Goal: Information Seeking & Learning: Find specific fact

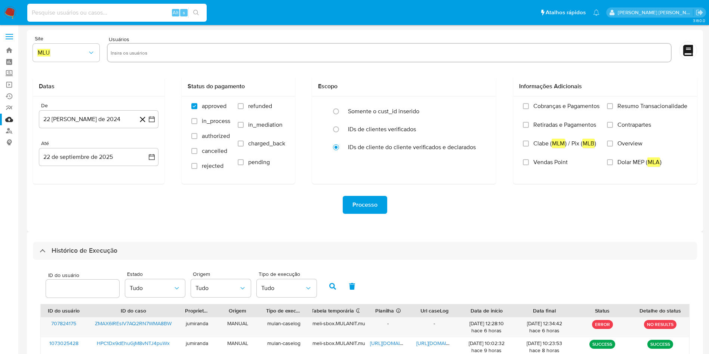
select select "10"
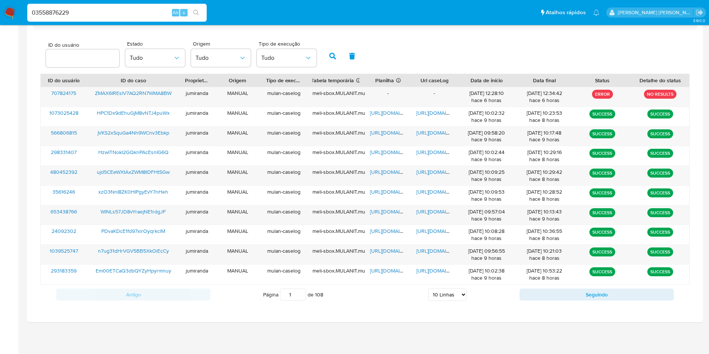
type input "03558876229"
click at [398, 171] on span "https://docs.google.com/spreadsheets/d/13RozGGkR5k95GUU9IuRn2y2KMhtPSBCIMEZiMsH…" at bounding box center [396, 171] width 52 height 7
click at [433, 175] on span "https://docs.google.com/document/d/1D8s9QIziUaOCRvnkHscWRyEPO0z-QFAf6eVc44WWFZQ…" at bounding box center [442, 171] width 52 height 7
click at [118, 170] on span "ujd5CEeWXtAxZWM8tDFHtSGw" at bounding box center [133, 171] width 73 height 7
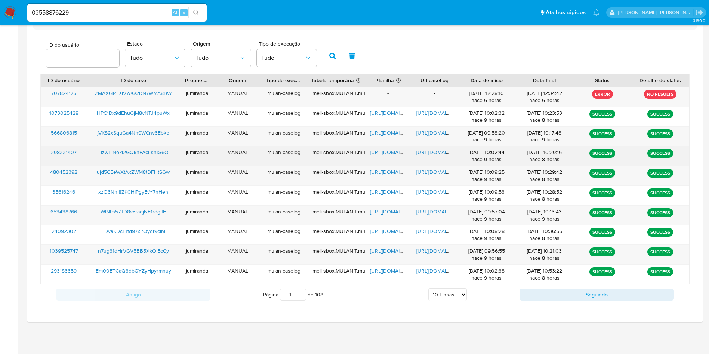
click at [377, 153] on span "https://docs.google.com/spreadsheets/d/1O_LNI87JvmFG2NHOZ5fT_c3mfz3EYtBjTrvYXax…" at bounding box center [396, 151] width 52 height 7
click at [424, 149] on span "https://docs.google.com/document/d/1GtW_JHmPEiMOGZ4WROC189rg5HzPi0Rg1uGhOtFtYQc…" at bounding box center [442, 151] width 52 height 7
click at [160, 150] on span "HzwITNokl2GQknPAcEsnIG6Q" at bounding box center [133, 151] width 70 height 7
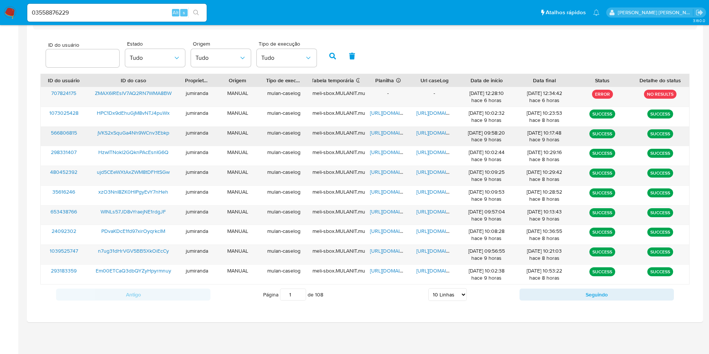
click at [380, 128] on div "https://docs.google.com/spreadsheets/d/1awHpjGTnddfdEGSpVIs5Fmh7-QtWJtiEj1cM-uU…" at bounding box center [388, 136] width 46 height 19
click at [380, 133] on span "https://docs.google.com/spreadsheets/d/1awHpjGTnddfdEGSpVIs5Fmh7-QtWJtiEj1cM-uU…" at bounding box center [396, 132] width 52 height 7
click at [423, 135] on span "https://docs.google.com/document/d/1MwpvYHwCU9nKe_391HiHlOb0vmOpdcFrKIkq_itm-ZA…" at bounding box center [442, 132] width 52 height 7
click at [143, 131] on span "jVKS2xSquGa4Nh9WCnv3Ebkp" at bounding box center [134, 132] width 72 height 7
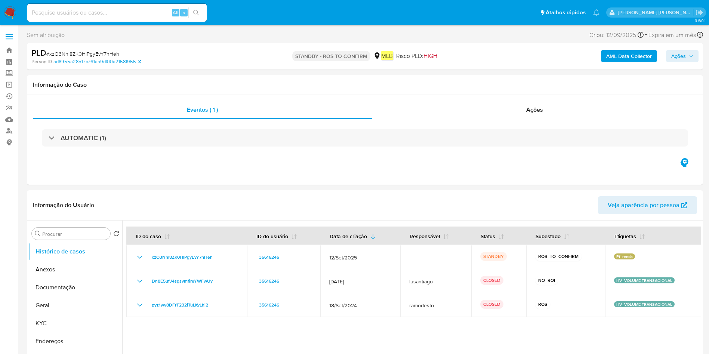
select select "10"
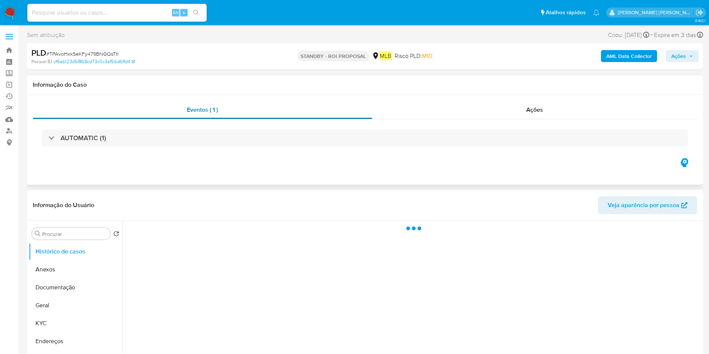
select select "10"
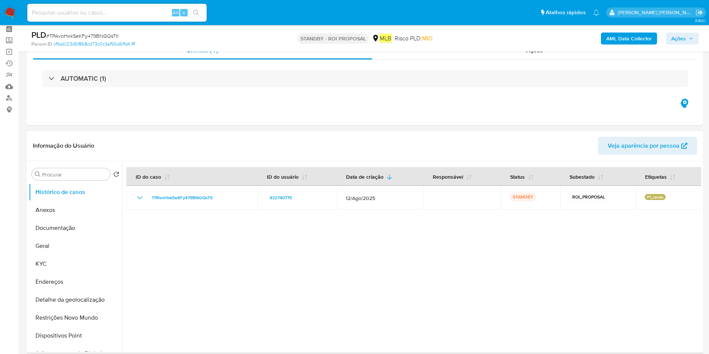
scroll to position [56, 0]
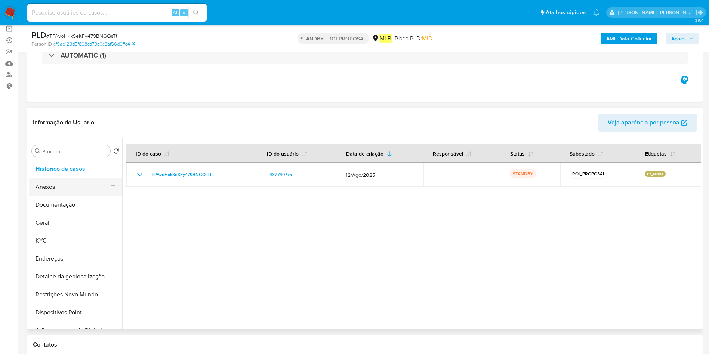
click at [62, 192] on button "Anexos" at bounding box center [72, 187] width 87 height 18
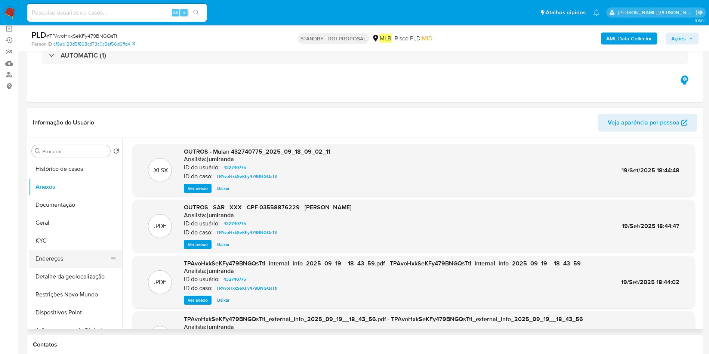
click at [56, 256] on button "Endereços" at bounding box center [72, 259] width 87 height 18
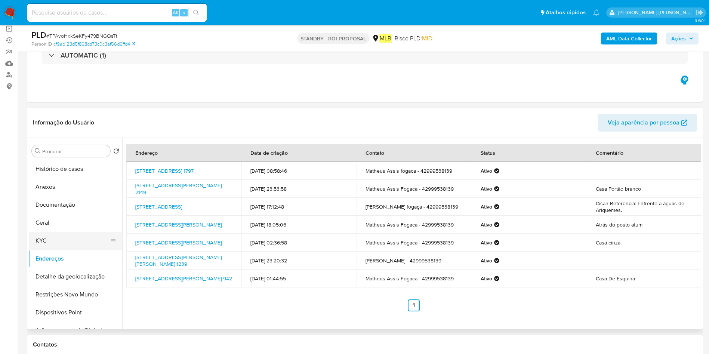
click at [48, 236] on button "KYC" at bounding box center [72, 241] width 87 height 18
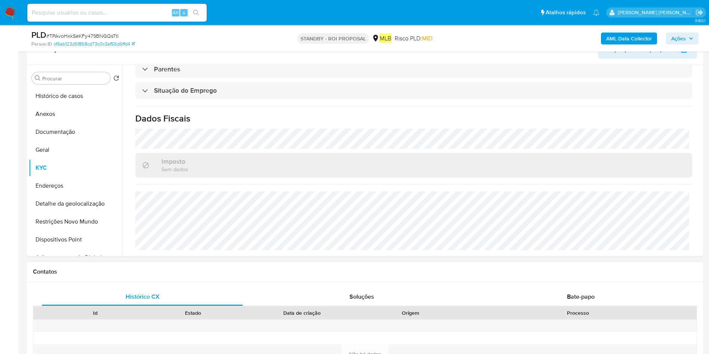
scroll to position [112, 0]
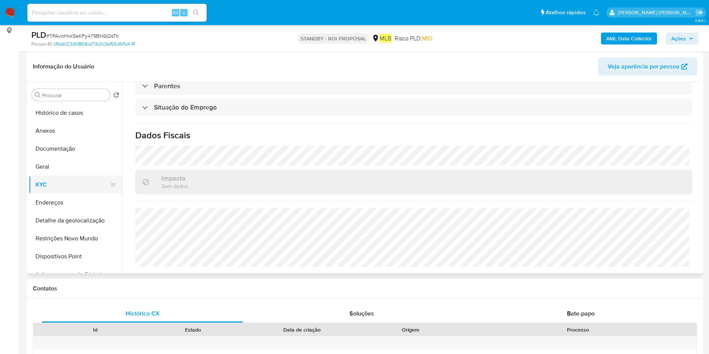
click at [67, 192] on button "KYC" at bounding box center [72, 185] width 87 height 18
click at [66, 200] on button "Endereços" at bounding box center [72, 203] width 87 height 18
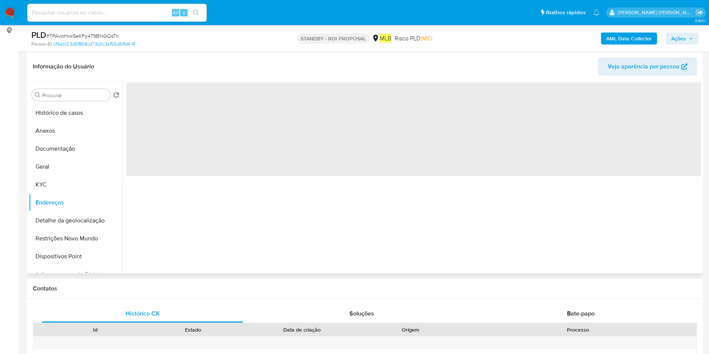
scroll to position [0, 0]
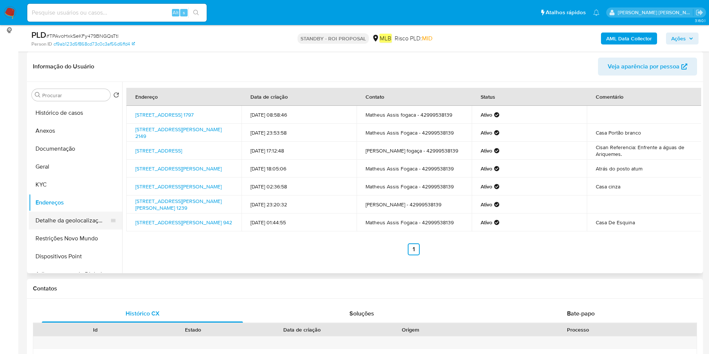
click at [59, 224] on button "Detalhe da geolocalização" at bounding box center [72, 220] width 87 height 18
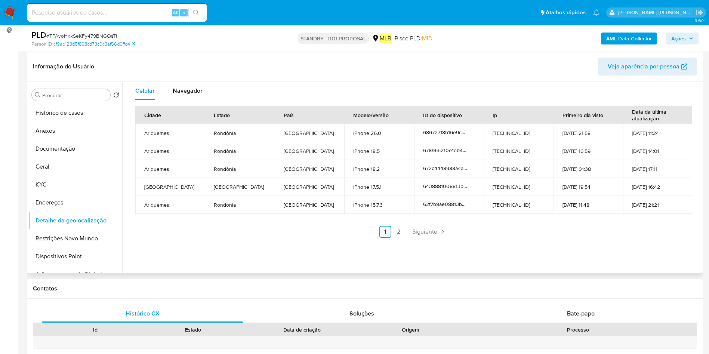
click at [146, 135] on td "Ariquemes" at bounding box center [169, 133] width 69 height 18
copy td "Ariquemes"
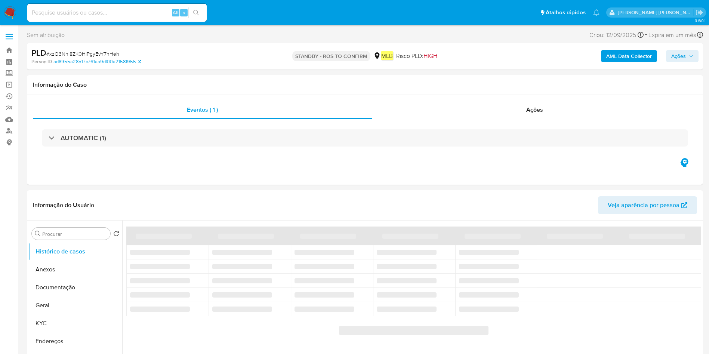
select select "10"
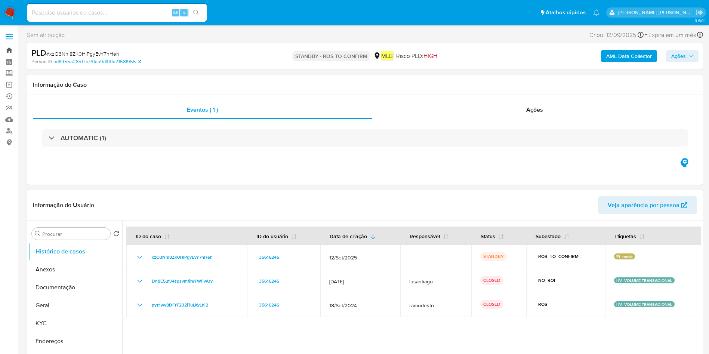
click at [6, 50] on link "Bandeja" at bounding box center [44, 50] width 89 height 12
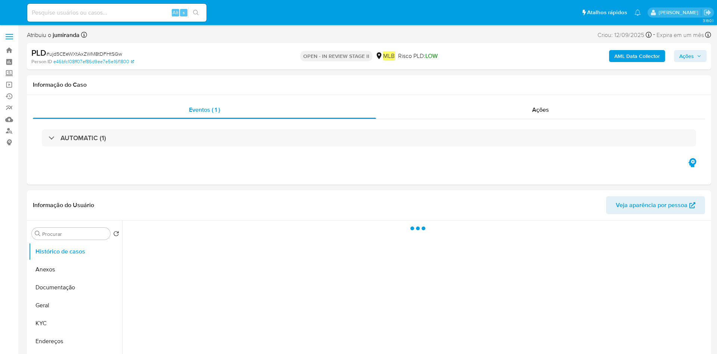
select select "10"
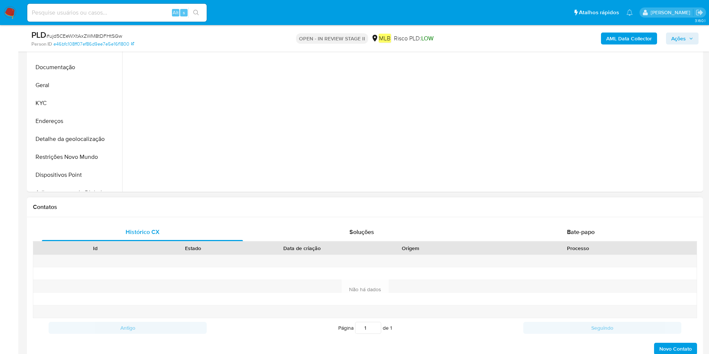
scroll to position [224, 0]
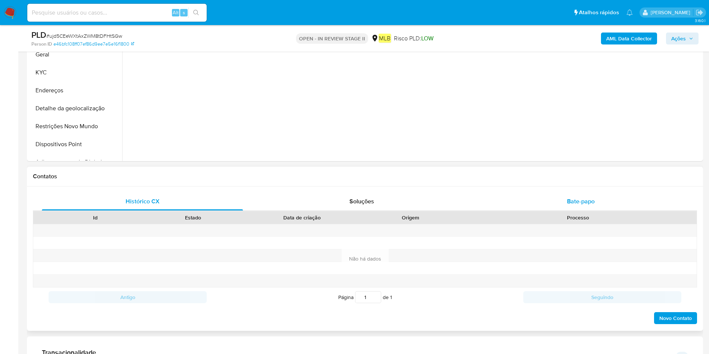
click at [587, 204] on span "Bate-papo" at bounding box center [581, 201] width 28 height 9
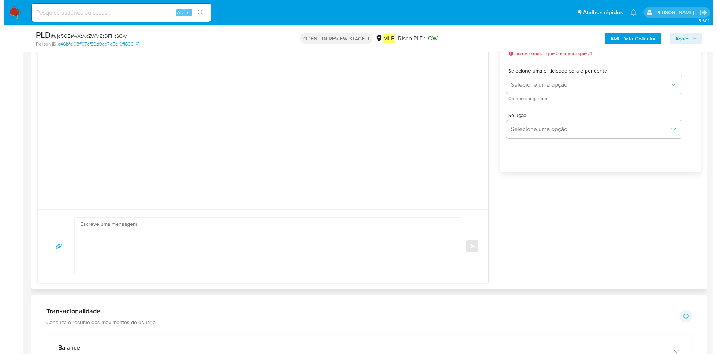
scroll to position [392, 0]
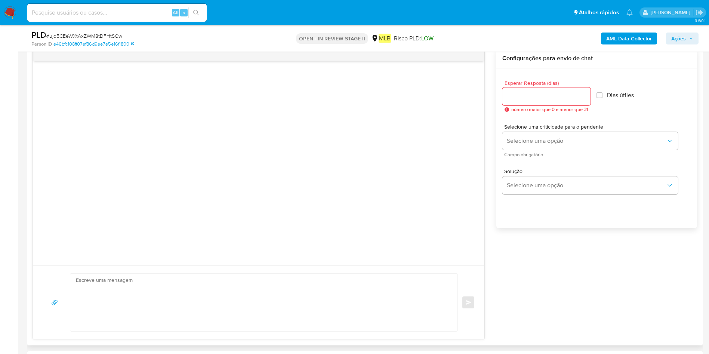
click at [576, 102] on div at bounding box center [546, 96] width 88 height 18
click at [588, 95] on input "Esperar Resposta (dias)" at bounding box center [546, 97] width 88 height 10
click at [585, 94] on input "1" at bounding box center [546, 97] width 88 height 10
click at [585, 94] on input "2" at bounding box center [545, 97] width 86 height 10
type input "3"
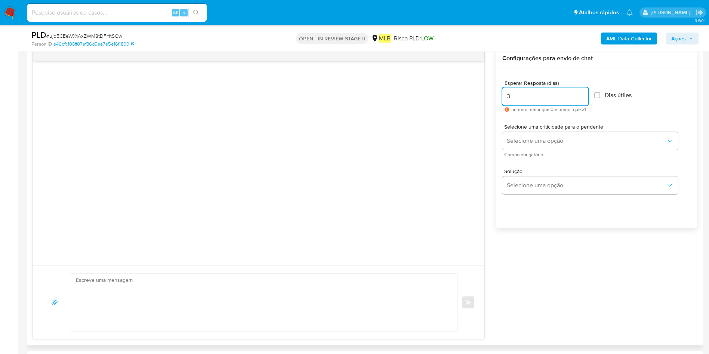
click at [584, 94] on input "3" at bounding box center [545, 97] width 86 height 10
click at [596, 94] on div "Esperar Resposta (dias) 3 número maior que 0 e menor que 31 Dias útiles" at bounding box center [596, 96] width 189 height 44
click at [599, 93] on input "Dias útiles" at bounding box center [597, 95] width 6 height 6
checkbox input "true"
click at [589, 150] on div "Selecione uma criticidade para o pendente Selecione uma opção Campo obrigatório" at bounding box center [590, 140] width 176 height 33
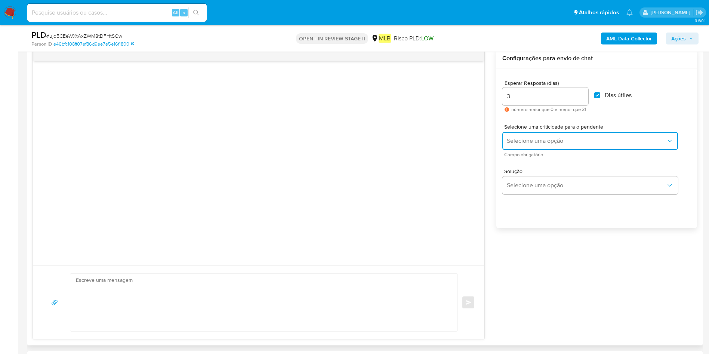
click at [588, 145] on button "Selecione uma opção" at bounding box center [590, 141] width 176 height 18
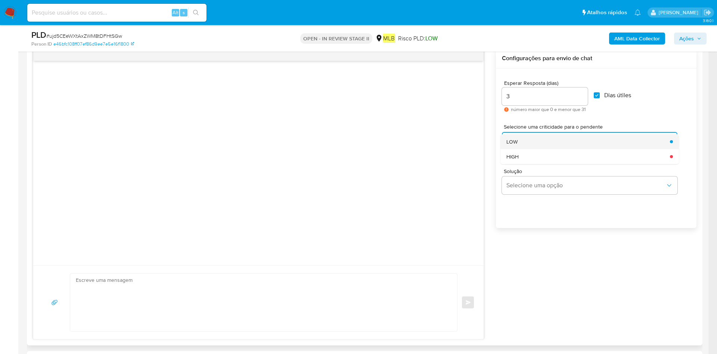
click at [583, 145] on div "LOW" at bounding box center [586, 141] width 159 height 15
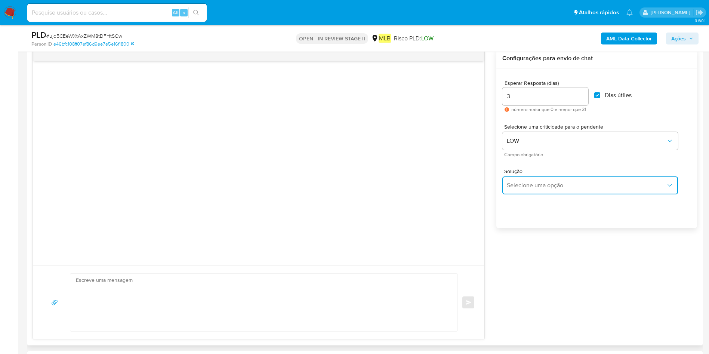
click at [568, 182] on span "Selecione uma opção" at bounding box center [586, 185] width 159 height 7
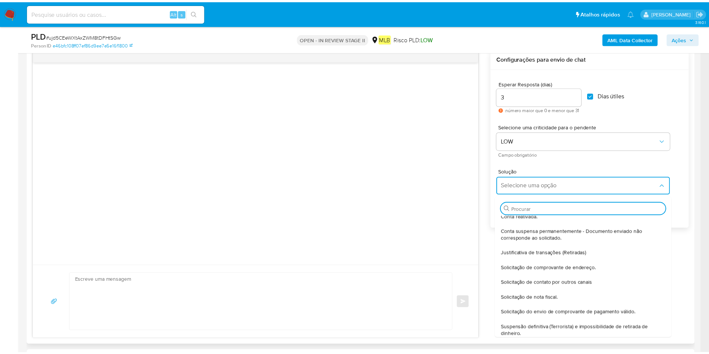
scroll to position [62, 0]
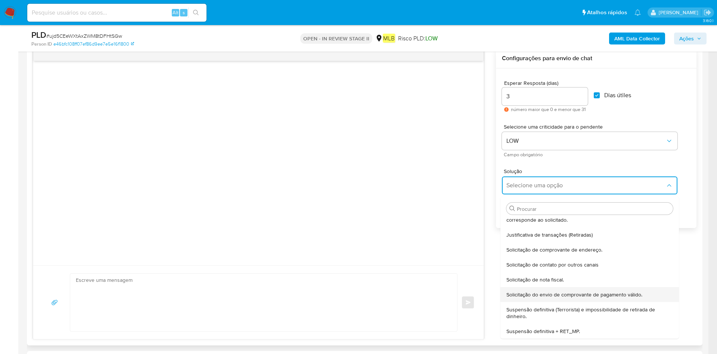
click at [569, 297] on span "Solicitação do envio de comprovante de pagamento válido." at bounding box center [575, 294] width 136 height 7
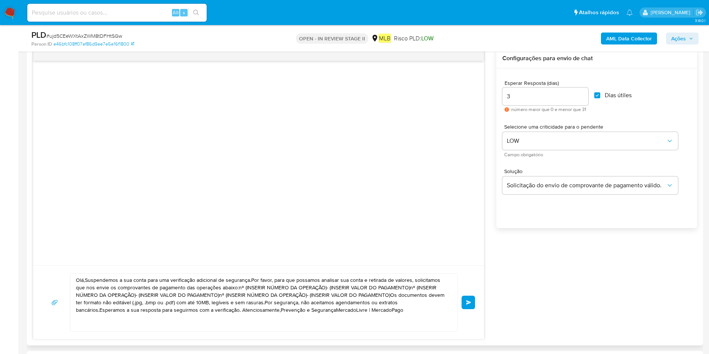
click at [372, 303] on textarea "Olá,Suspendemos a sua conta para uma verificação adicional de segurança.Por fav…" at bounding box center [262, 302] width 372 height 58
drag, startPoint x: 371, startPoint y: 314, endPoint x: 15, endPoint y: 245, distance: 361.9
paste textarea "! Estamos realizando uma verificação adicional de segurança [PERSON_NAME] de us…"
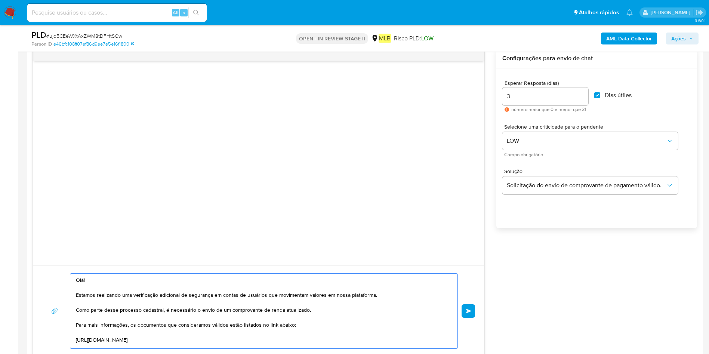
scroll to position [107, 0]
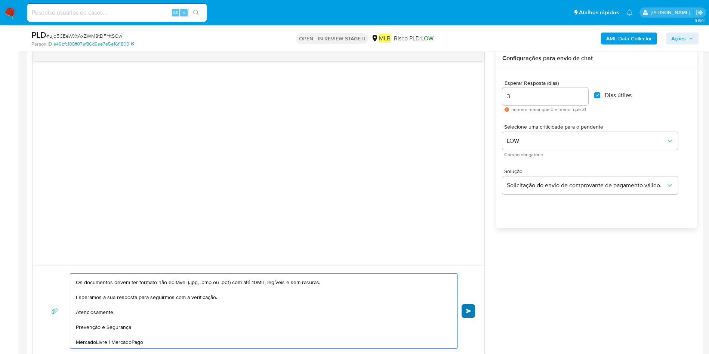
type textarea "Olá! Estamos realizando uma verificação adicional de segurança [PERSON_NAME] de…"
click at [466, 307] on button "common.send" at bounding box center [467, 310] width 13 height 13
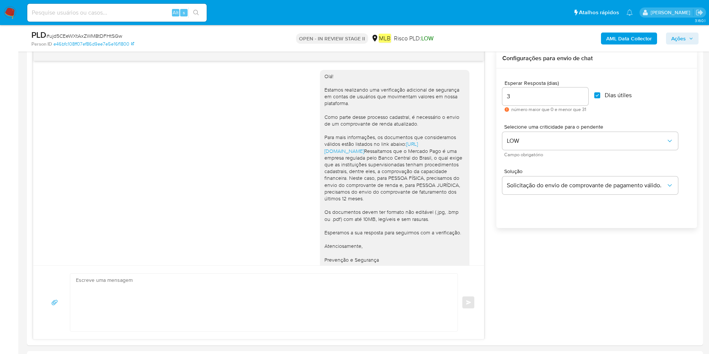
scroll to position [42, 0]
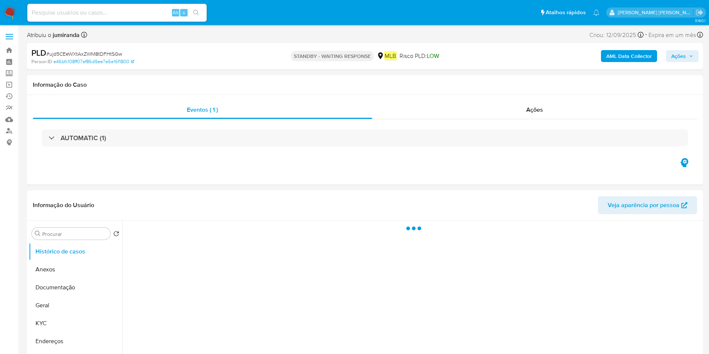
select select "10"
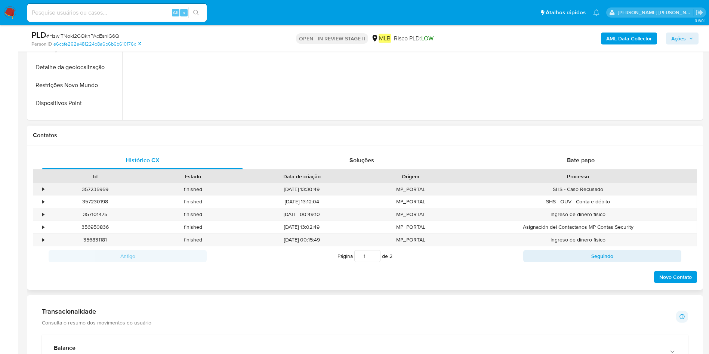
scroll to position [280, 0]
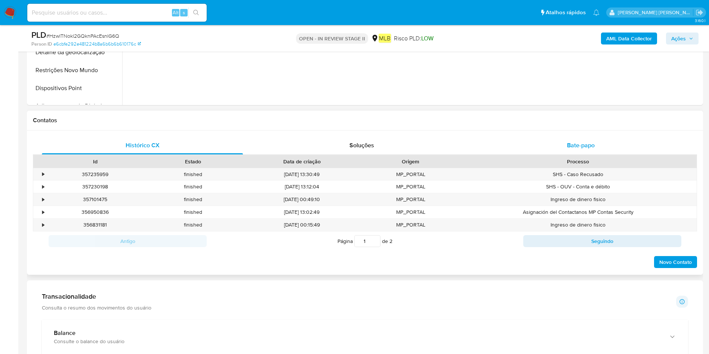
click at [599, 151] on div "Bate-papo" at bounding box center [580, 145] width 201 height 18
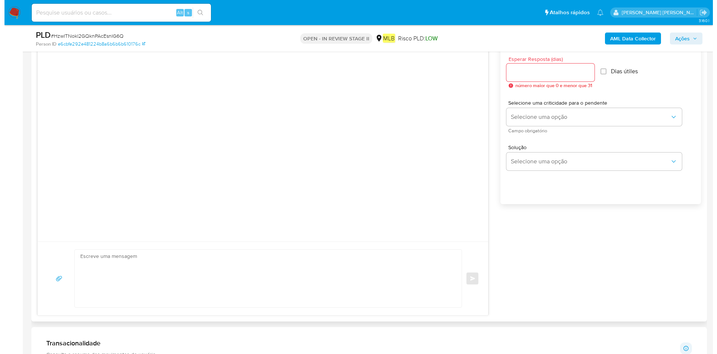
scroll to position [392, 0]
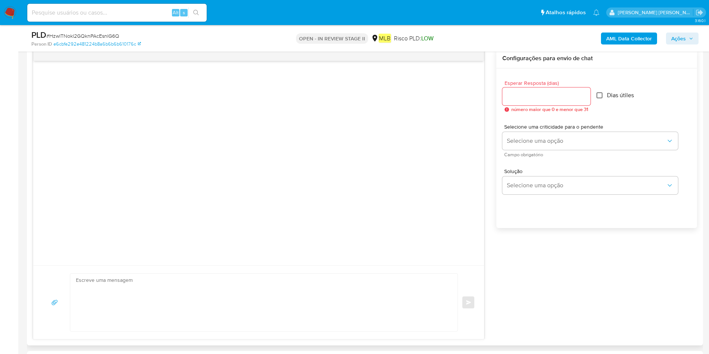
click at [601, 93] on input "Dias útiles" at bounding box center [599, 95] width 6 height 6
checkbox input "true"
click at [585, 95] on input "1" at bounding box center [546, 97] width 88 height 10
click at [585, 95] on input "2" at bounding box center [545, 97] width 86 height 10
type input "3"
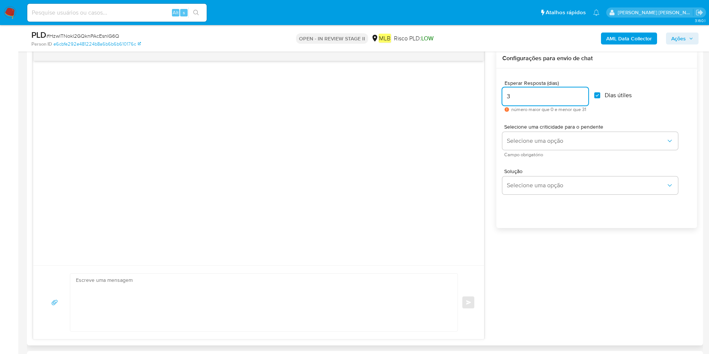
click at [585, 95] on input "3" at bounding box center [545, 97] width 86 height 10
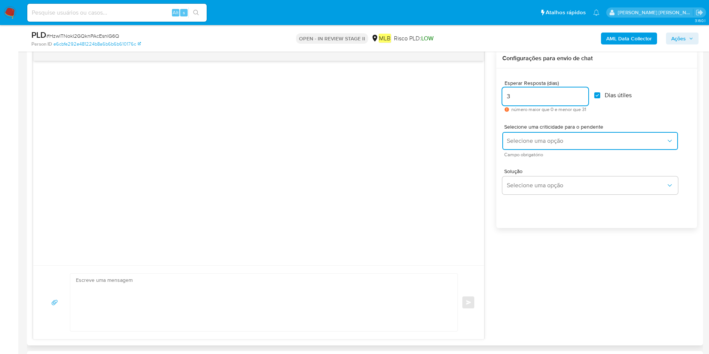
click at [544, 145] on button "Selecione uma opção" at bounding box center [590, 141] width 176 height 18
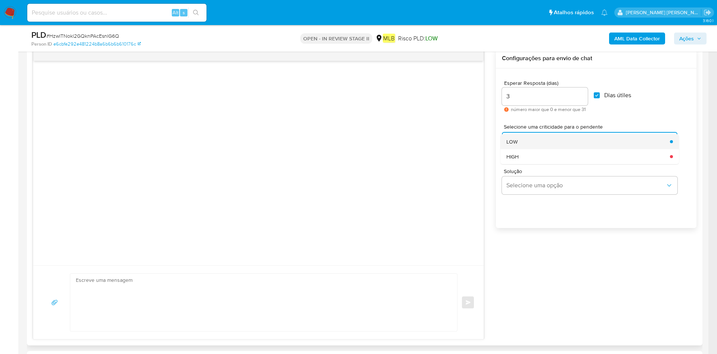
click at [562, 146] on div "LOW" at bounding box center [586, 141] width 159 height 15
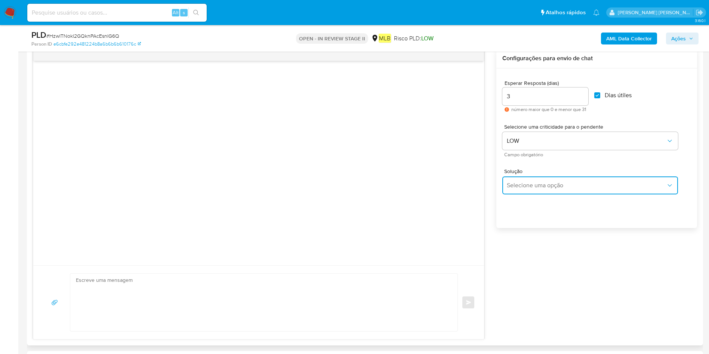
click at [548, 186] on span "Selecione uma opção" at bounding box center [586, 185] width 159 height 7
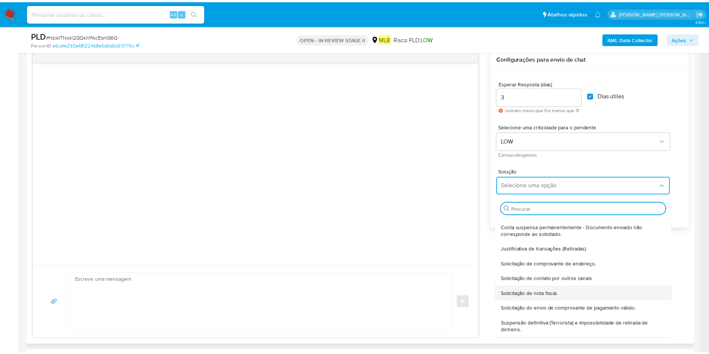
scroll to position [62, 0]
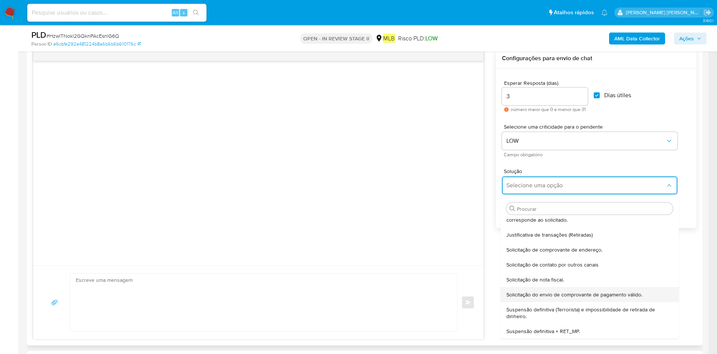
click at [564, 299] on div "Solicitação do envio de comprovante de pagamento válido." at bounding box center [588, 294] width 162 height 15
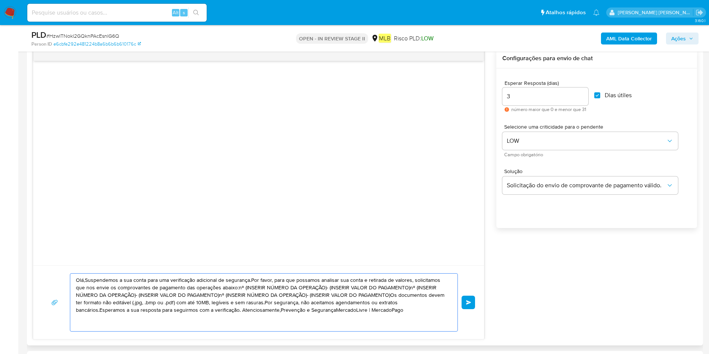
drag, startPoint x: 360, startPoint y: 310, endPoint x: 35, endPoint y: 278, distance: 325.8
click at [35, 278] on div "Olá,Suspendemos a sua conta para uma verificação adicional de segurança.Por fav…" at bounding box center [258, 302] width 451 height 74
paste textarea "! Estamos realizando uma verificação adicional de segurança em contas de usuári…"
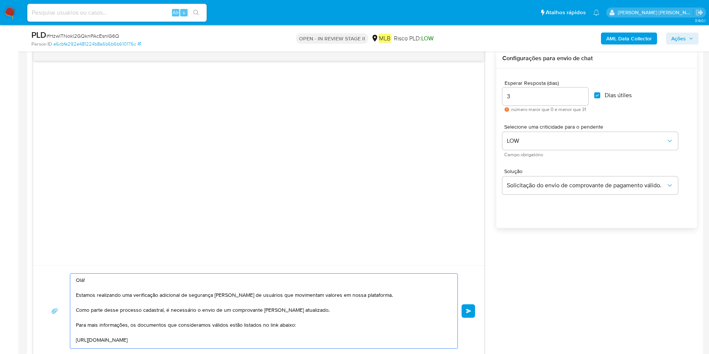
scroll to position [107, 0]
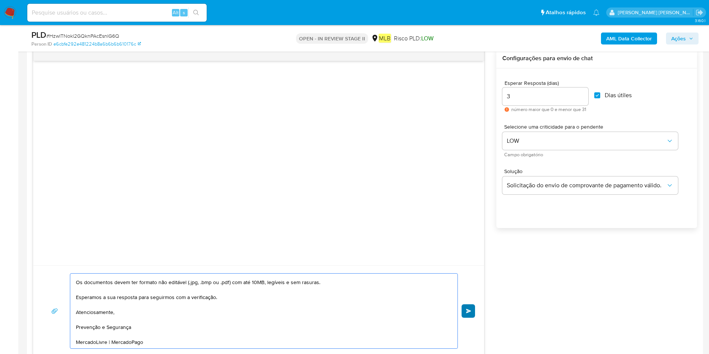
type textarea "Olá! Estamos realizando uma verificação adicional de segurança em contas de usu…"
click at [470, 307] on button "common.send" at bounding box center [467, 310] width 13 height 13
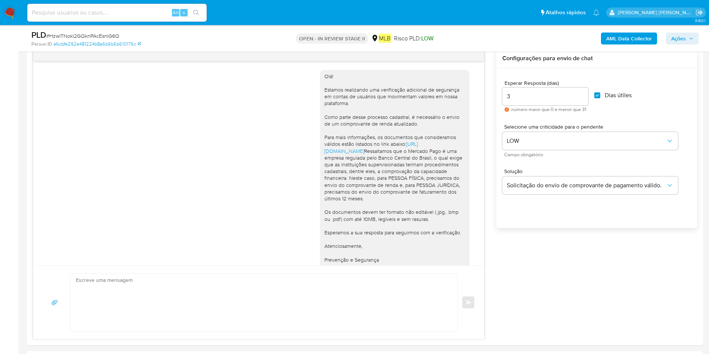
scroll to position [42, 0]
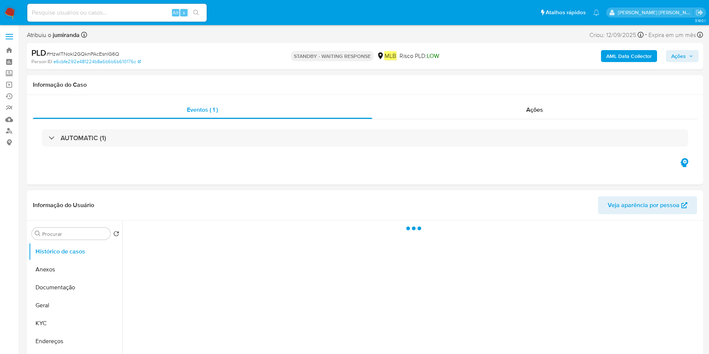
select select "10"
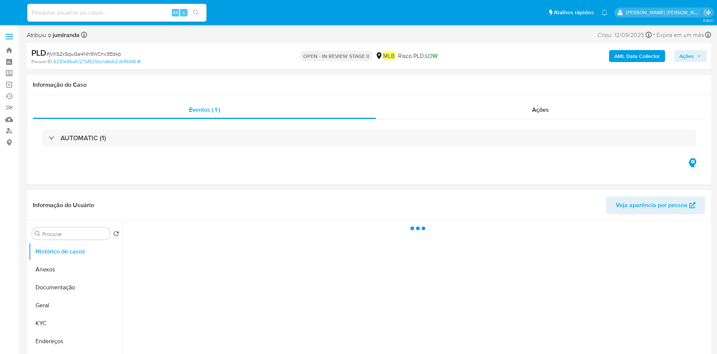
select select "10"
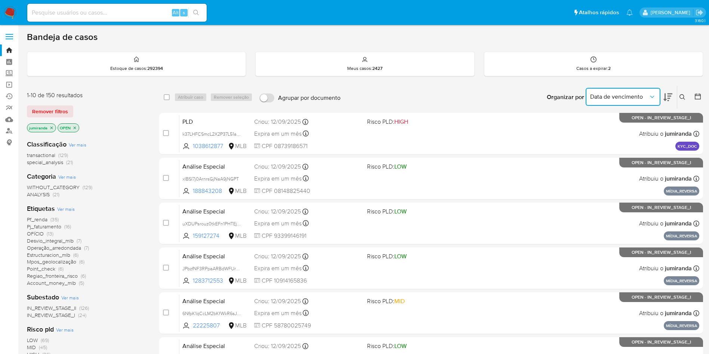
click at [648, 95] on span "Data de vencimento" at bounding box center [619, 96] width 58 height 7
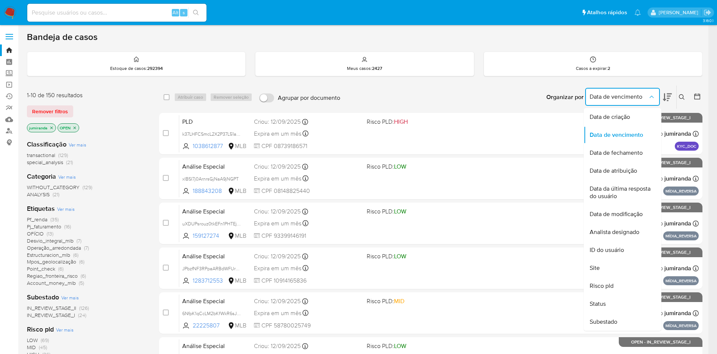
click at [635, 119] on div "Data de criação" at bounding box center [620, 117] width 61 height 18
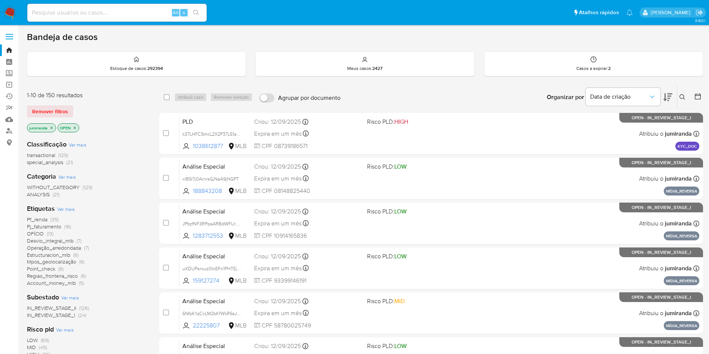
click at [693, 92] on div at bounding box center [695, 97] width 13 height 23
click at [693, 96] on div at bounding box center [695, 97] width 13 height 23
click at [698, 93] on icon at bounding box center [697, 96] width 7 height 7
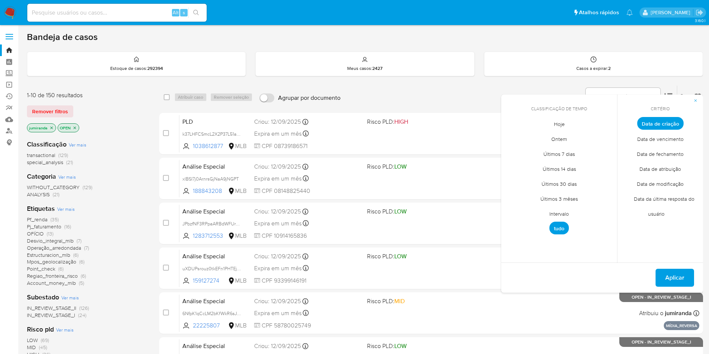
click at [550, 212] on span "Intervalo" at bounding box center [558, 213] width 35 height 15
click at [507, 136] on div "septiembre 2025 septiembre 2025 lun lunes mar martes mié miércoles jue jueves v…" at bounding box center [559, 180] width 120 height 118
click at [511, 135] on icon "Mes anterior" at bounding box center [512, 137] width 9 height 9
click at [575, 166] on button "1" at bounding box center [574, 165] width 12 height 12
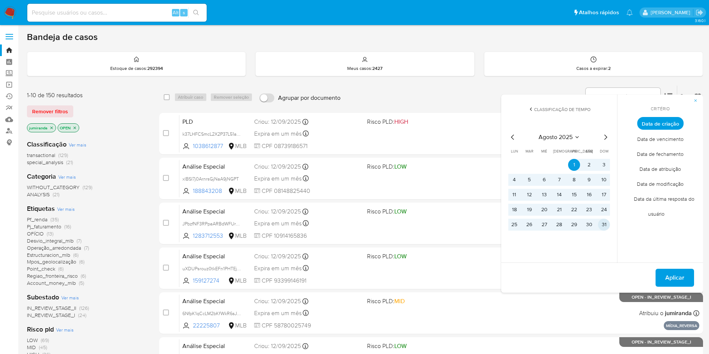
click at [604, 228] on button "31" at bounding box center [604, 225] width 12 height 12
click at [663, 276] on button "Aplicar" at bounding box center [674, 278] width 38 height 18
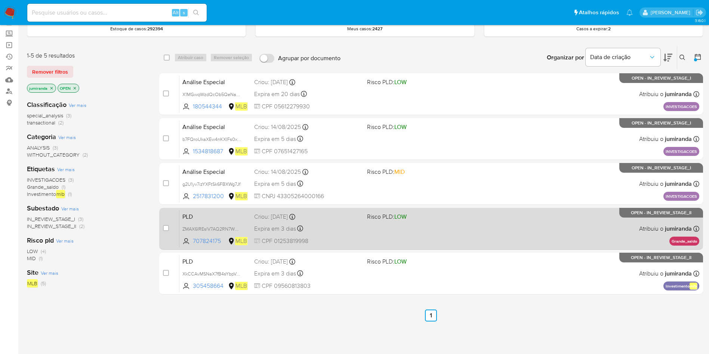
scroll to position [56, 0]
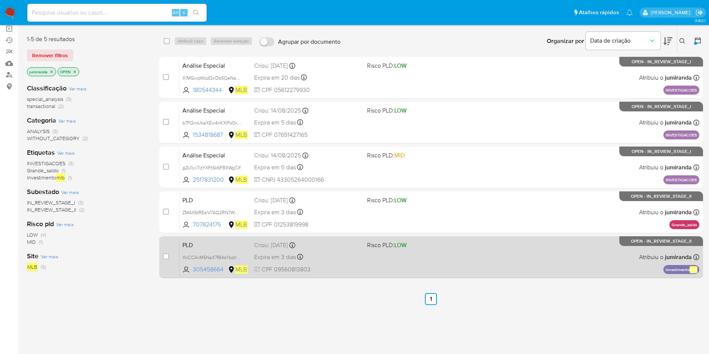
click at [326, 252] on div "Expira em 3 dias Expira em 26/09/2025 00:22:49" at bounding box center [307, 257] width 107 height 10
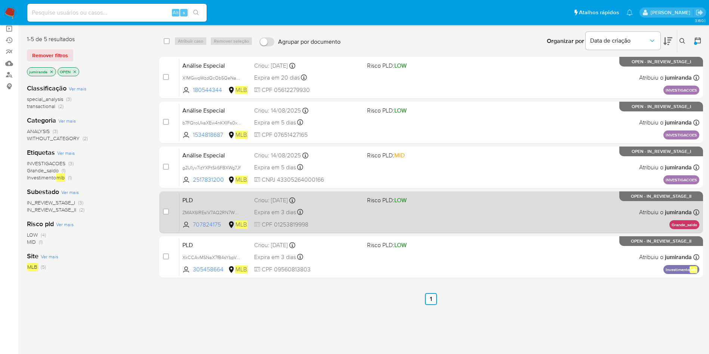
click at [350, 211] on div "Expira em 3 dias Expira em 26/09/2025 00:30:04" at bounding box center [307, 212] width 107 height 10
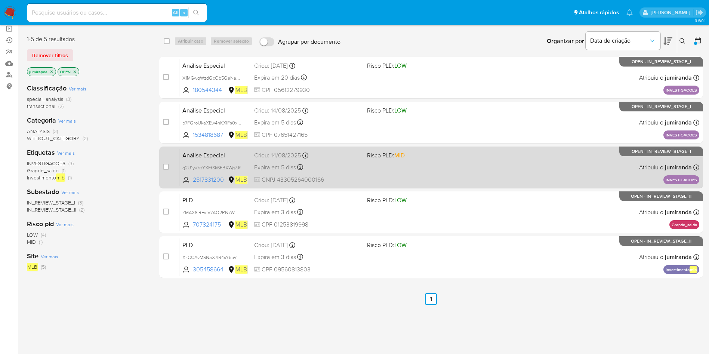
click at [356, 173] on div "Análise Especial g2U1yv7izYXFtSk6FBXWg7Jf 2517831200 MLB Risco PLD: MID Criou: …" at bounding box center [439, 167] width 520 height 38
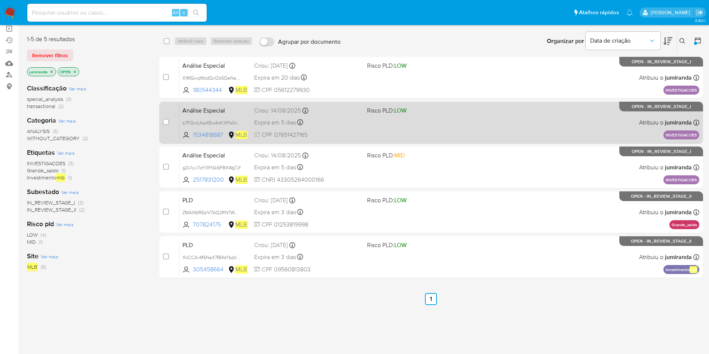
click at [365, 112] on div "Análise Especial b7FQroUkaXEw4nKXIFs0xBy1 1534818687 MLB Risco PLD: LOW Criou: …" at bounding box center [439, 122] width 520 height 38
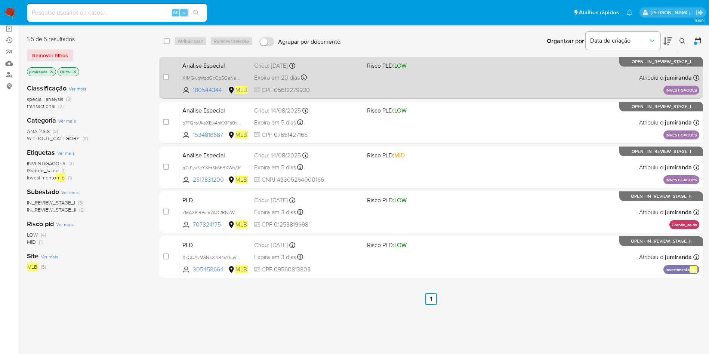
click at [374, 63] on span "Risco PLD: LOW" at bounding box center [387, 65] width 40 height 8
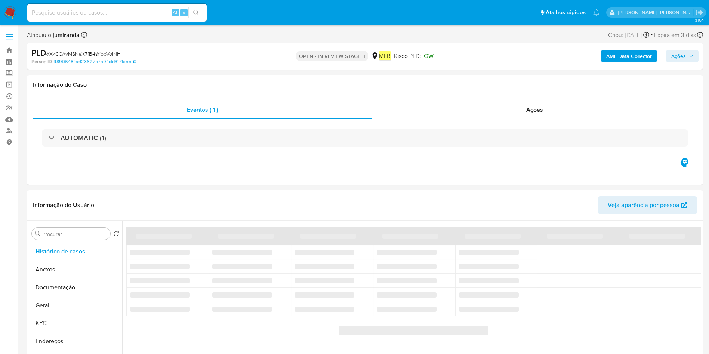
select select "10"
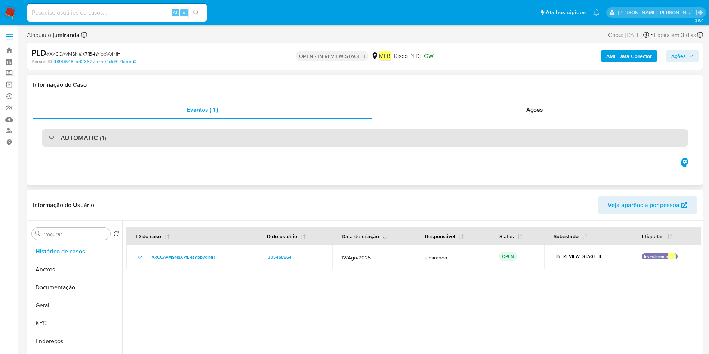
click at [251, 137] on div "AUTOMATIC (1)" at bounding box center [365, 137] width 646 height 17
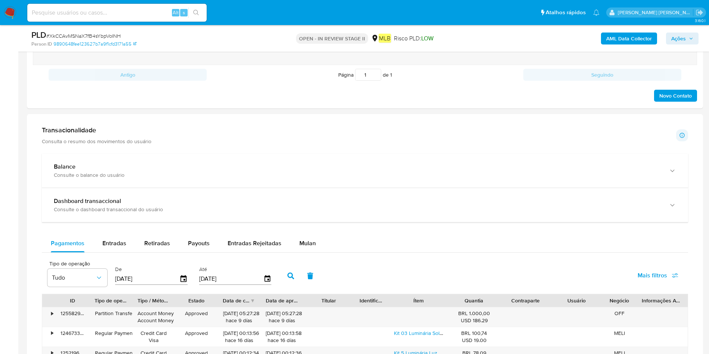
scroll to position [785, 0]
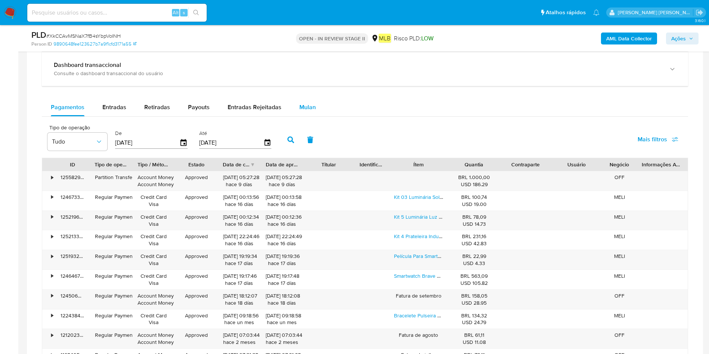
click at [309, 109] on span "Mulan" at bounding box center [307, 107] width 16 height 9
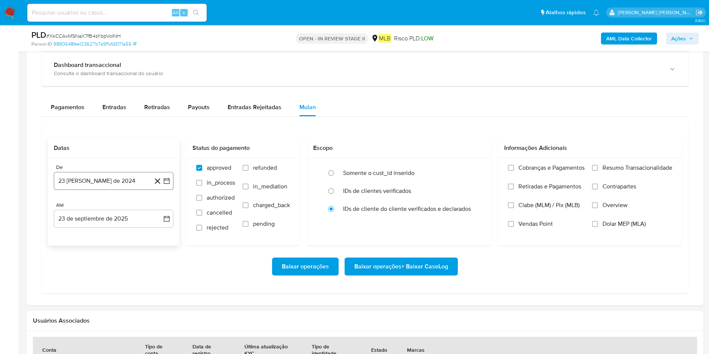
click at [123, 183] on button "[DATE]" at bounding box center [114, 181] width 120 height 18
click at [129, 206] on icon "Seleccionar mes y año" at bounding box center [132, 208] width 6 height 6
click at [160, 208] on icon "Año siguiente" at bounding box center [158, 207] width 9 height 9
click at [153, 235] on button "mar" at bounding box center [145, 235] width 21 height 12
click at [144, 235] on button "1" at bounding box center [143, 235] width 12 height 12
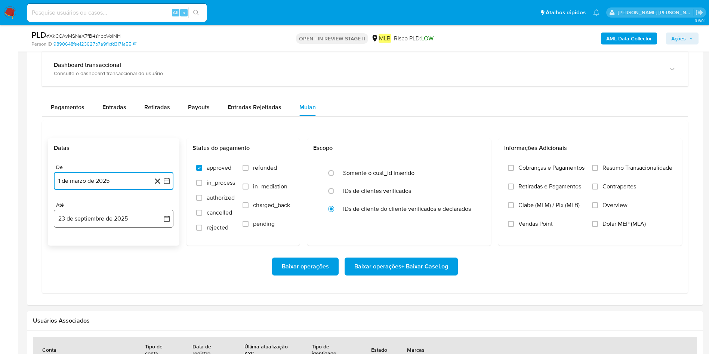
click at [133, 220] on button "23 de septiembre de 2025" at bounding box center [114, 219] width 120 height 18
click at [66, 235] on button "22" at bounding box center [69, 318] width 12 height 12
click at [478, 169] on span "Resumo Transacionalidade" at bounding box center [637, 167] width 70 height 7
click at [478, 169] on input "Resumo Transacionalidade" at bounding box center [595, 168] width 6 height 6
click at [403, 235] on span "Baixar operações + Baixar CaseLog" at bounding box center [401, 266] width 94 height 16
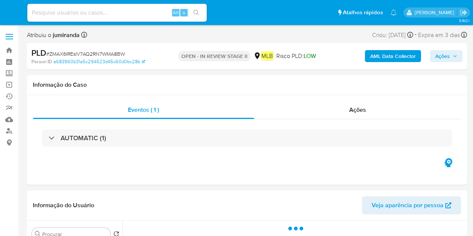
select select "10"
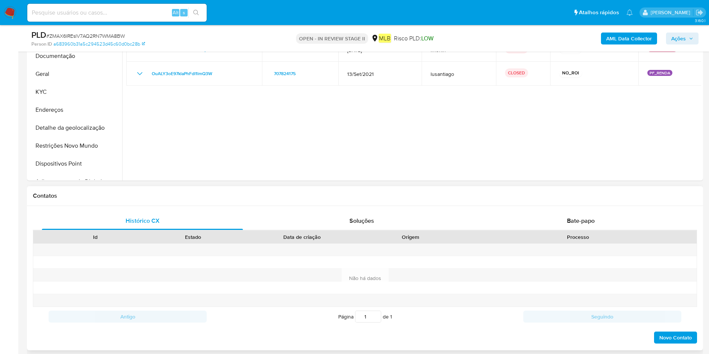
scroll to position [168, 0]
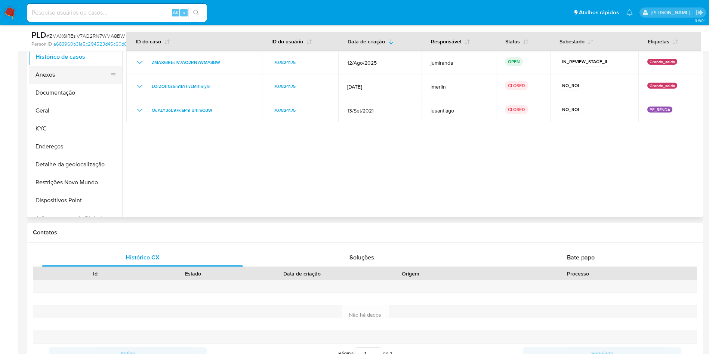
drag, startPoint x: 67, startPoint y: 72, endPoint x: 88, endPoint y: 72, distance: 21.3
click at [67, 71] on button "Anexos" at bounding box center [72, 75] width 87 height 18
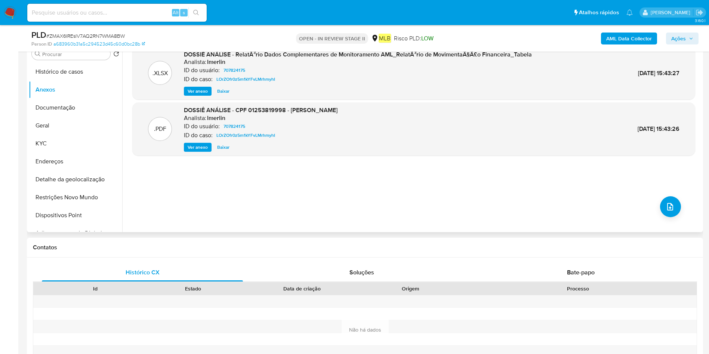
scroll to position [112, 0]
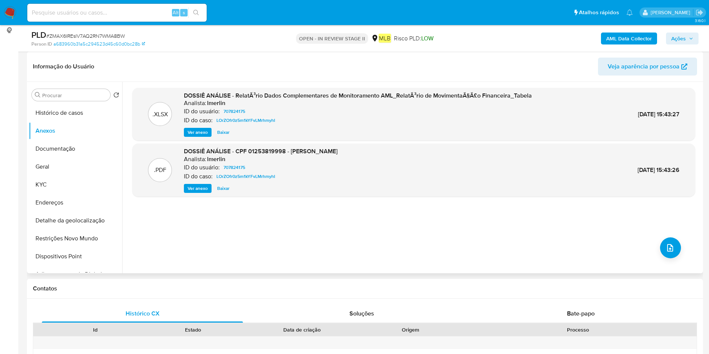
click at [199, 187] on span "Ver anexo" at bounding box center [198, 188] width 20 height 7
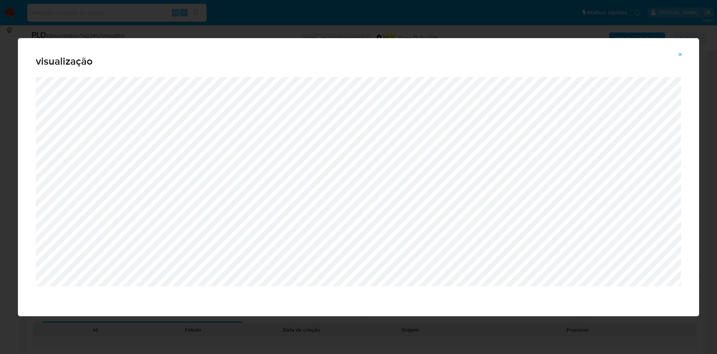
click at [472, 56] on icon "Attachment preview" at bounding box center [681, 55] width 6 height 6
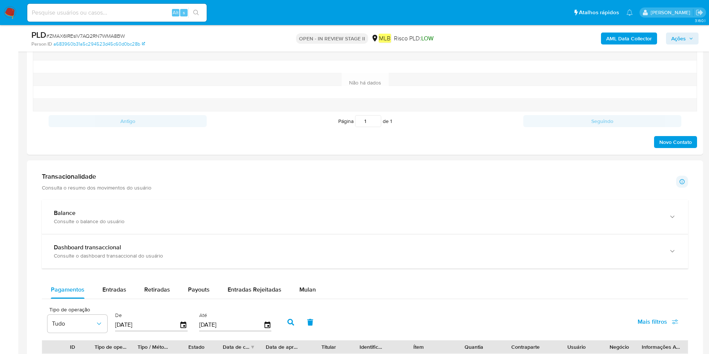
scroll to position [448, 0]
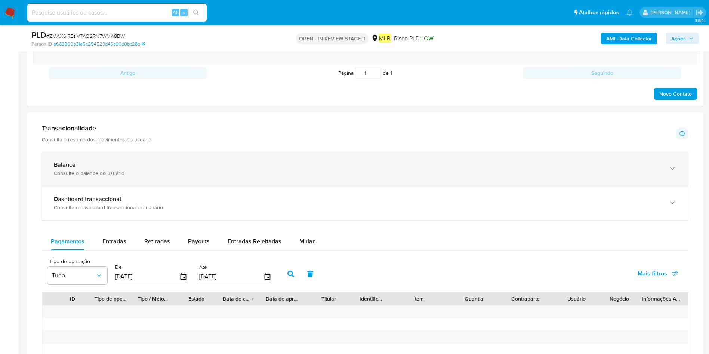
click at [120, 167] on div "Balance" at bounding box center [357, 164] width 607 height 7
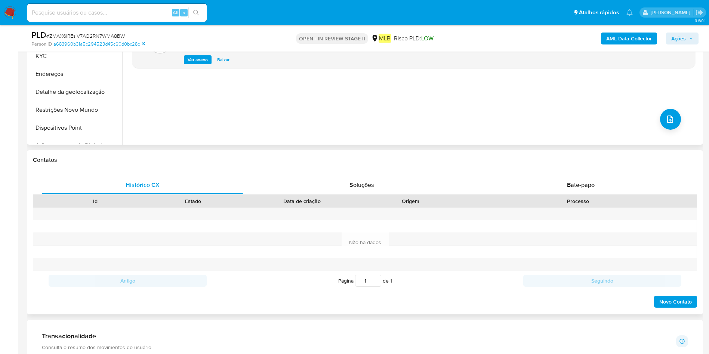
scroll to position [224, 0]
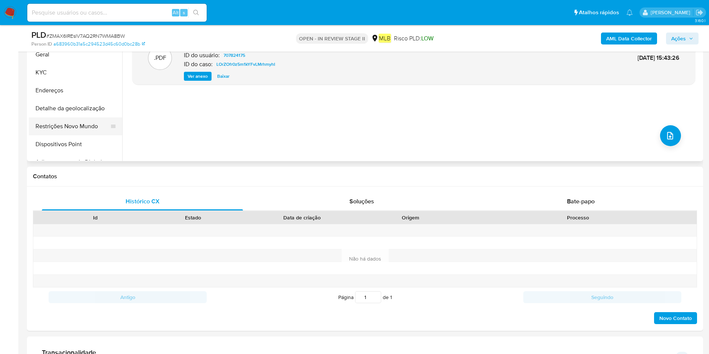
click at [45, 131] on button "Restrições Novo Mundo" at bounding box center [72, 126] width 87 height 18
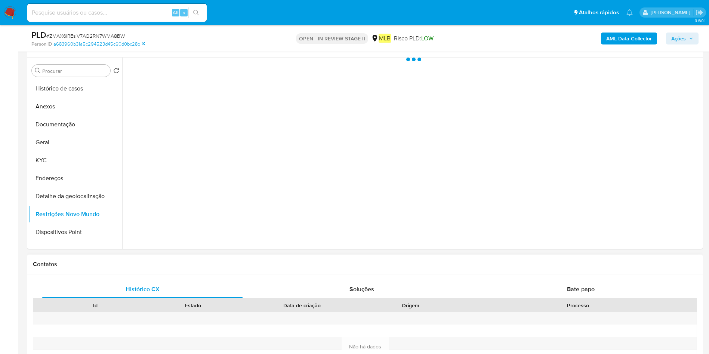
scroll to position [112, 0]
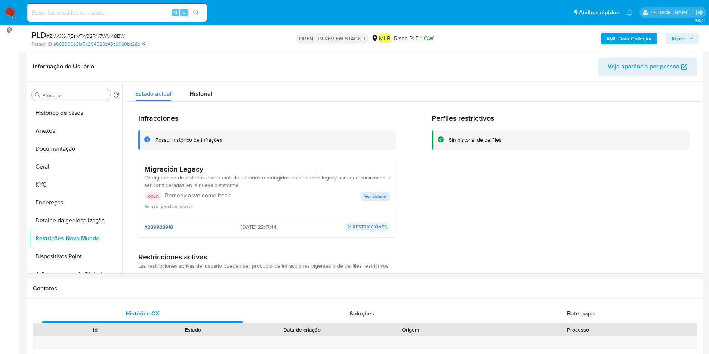
click at [367, 197] on span "Ver detalle" at bounding box center [375, 195] width 22 height 7
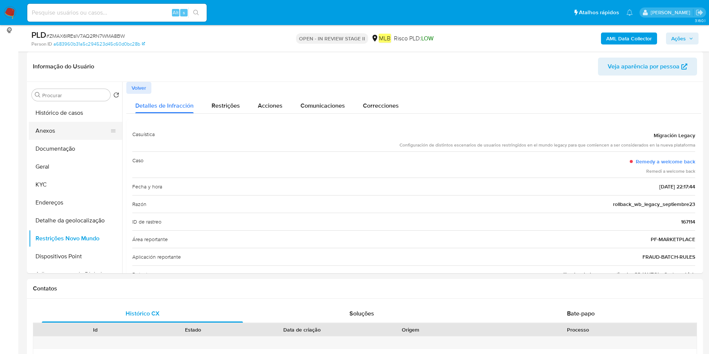
click at [45, 137] on button "Anexos" at bounding box center [72, 131] width 87 height 18
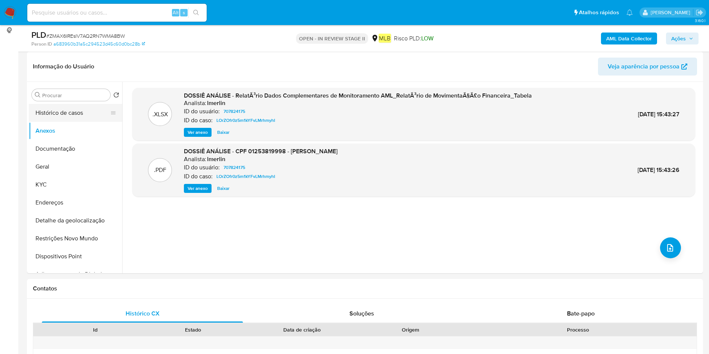
click at [55, 110] on button "Histórico de casos" at bounding box center [72, 113] width 87 height 18
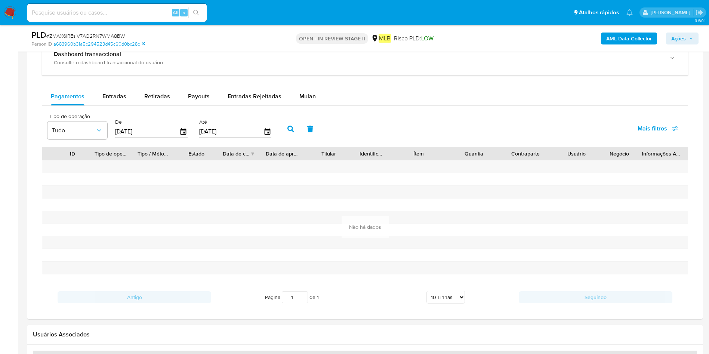
scroll to position [841, 0]
click at [306, 92] on span "Mulan" at bounding box center [307, 96] width 16 height 9
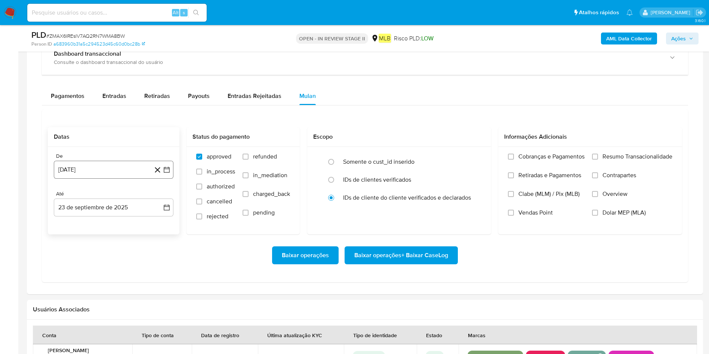
click at [92, 169] on button "[DATE]" at bounding box center [114, 170] width 120 height 18
click at [60, 194] on div "[DATE] [DATE] lun lunes mar martes mié miércoles jue jueves vie viernes sáb sáb…" at bounding box center [114, 240] width 120 height 118
click at [67, 195] on icon "Mes anterior" at bounding box center [66, 196] width 3 height 5
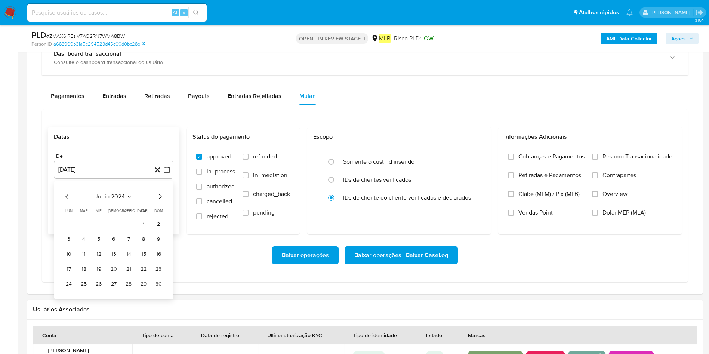
click at [67, 195] on icon "Mes anterior" at bounding box center [66, 196] width 3 height 5
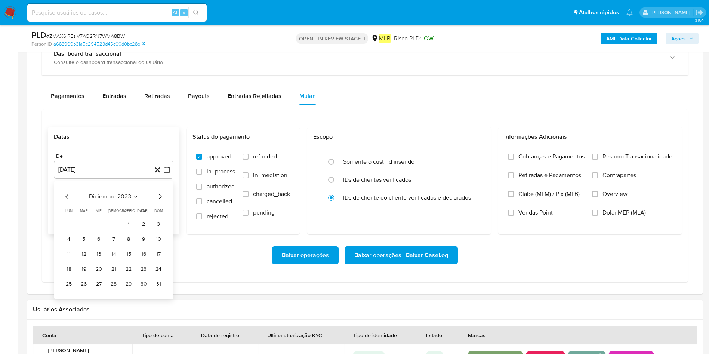
click at [67, 195] on icon "Mes anterior" at bounding box center [66, 196] width 3 height 5
click at [131, 197] on span "septiembre 2023" at bounding box center [110, 196] width 46 height 7
click at [121, 194] on div "2023" at bounding box center [113, 196] width 100 height 9
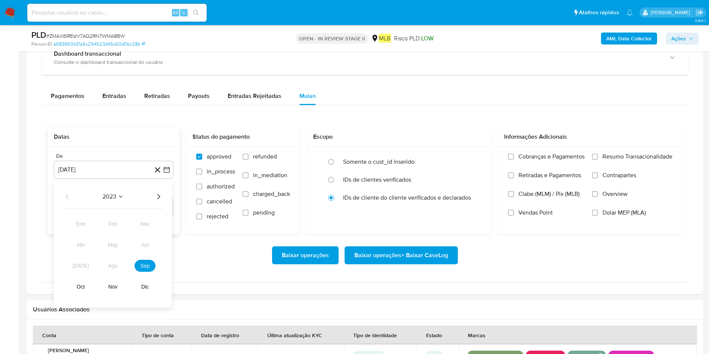
click at [120, 194] on icon "Seleccionar mes y año" at bounding box center [121, 197] width 6 height 6
click at [120, 195] on span "septiembre 2023" at bounding box center [110, 196] width 46 height 7
click at [89, 195] on div "2023" at bounding box center [113, 196] width 100 height 9
click at [112, 195] on span "2023" at bounding box center [109, 196] width 14 height 7
click at [112, 195] on span "septiembre 2023" at bounding box center [110, 196] width 46 height 7
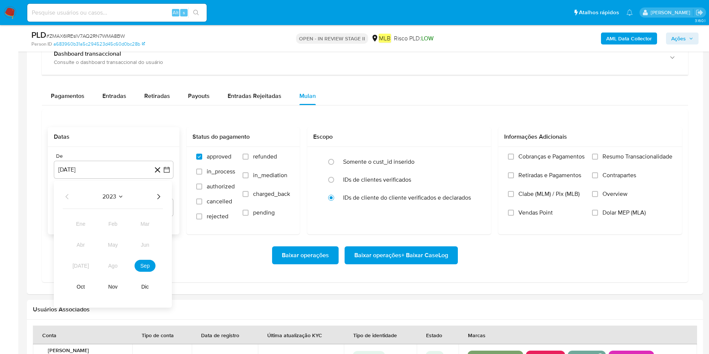
click at [160, 198] on icon "Año siguiente" at bounding box center [158, 196] width 9 height 9
click at [159, 195] on icon "Año siguiente" at bounding box center [158, 196] width 3 height 5
click at [65, 194] on icon "Año anterior" at bounding box center [67, 196] width 9 height 9
click at [147, 235] on span "sep" at bounding box center [144, 266] width 9 height 6
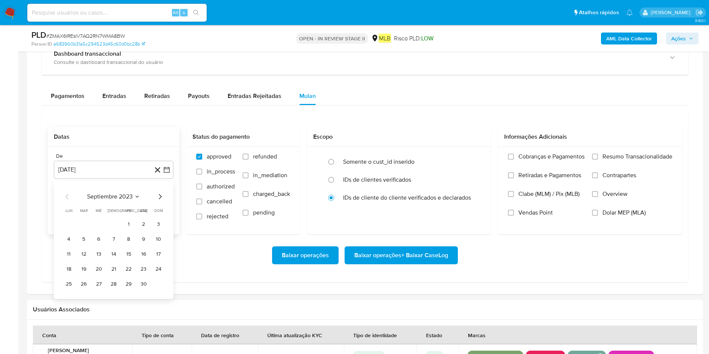
click at [128, 223] on button "1" at bounding box center [129, 224] width 12 height 12
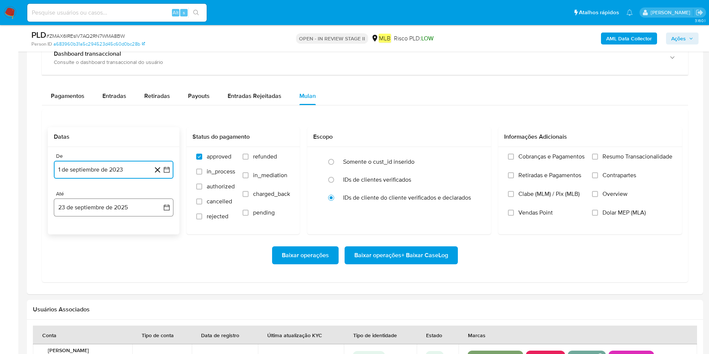
click at [127, 205] on button "23 de septiembre de 2025" at bounding box center [114, 207] width 120 height 18
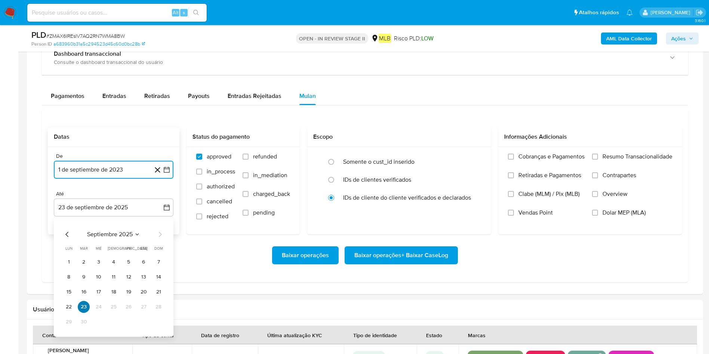
click at [80, 235] on button "23" at bounding box center [84, 307] width 12 height 12
click at [87, 235] on button "23" at bounding box center [84, 307] width 12 height 12
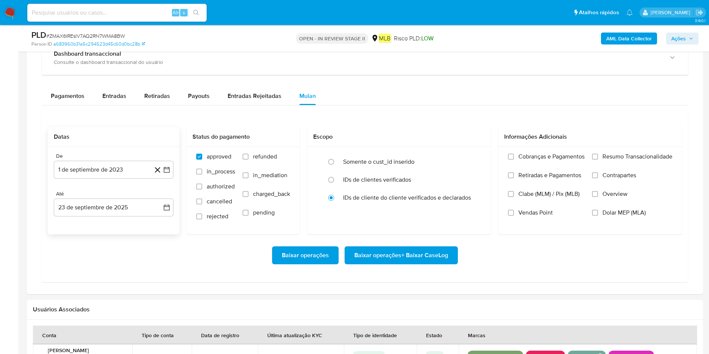
click at [87, 218] on div "De 1 de septiembre de 2023 1-09-2023 Até 23 de septiembre de 2025 23-09-2025" at bounding box center [114, 190] width 132 height 87
click at [87, 210] on button "23 de septiembre de 2025" at bounding box center [114, 207] width 120 height 18
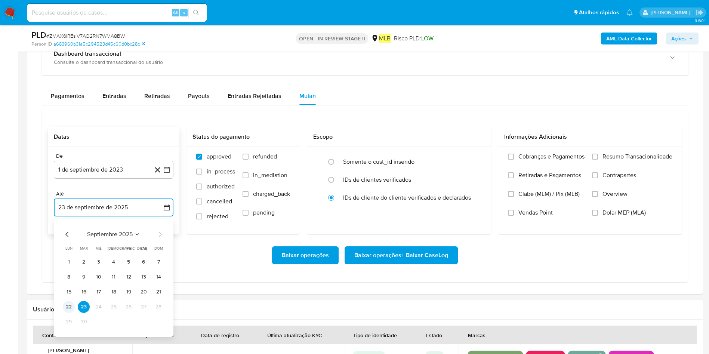
click at [69, 235] on button "22" at bounding box center [69, 307] width 12 height 12
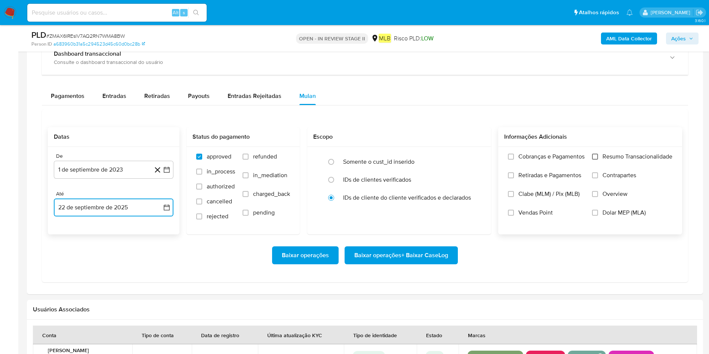
click at [472, 155] on input "Resumo Transacionalidade" at bounding box center [595, 157] width 6 height 6
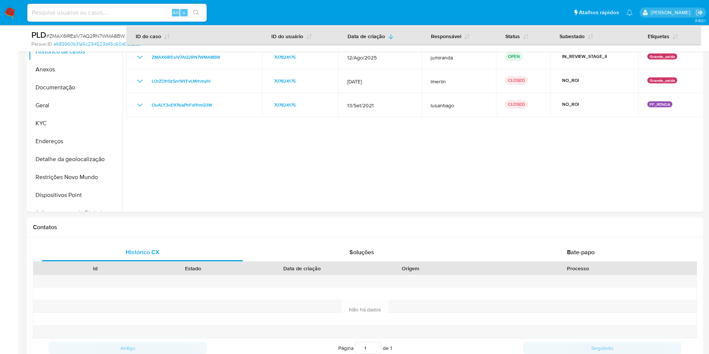
scroll to position [112, 0]
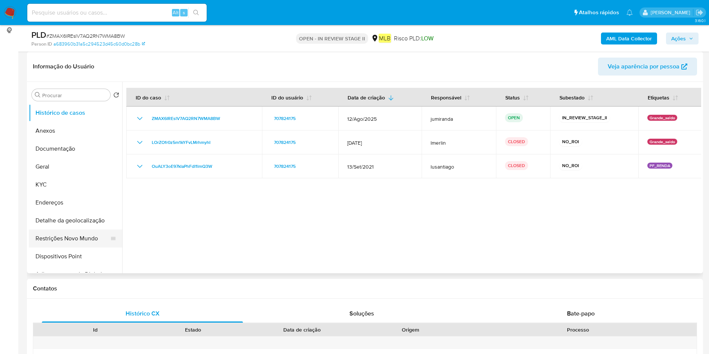
click at [63, 233] on button "Restrições Novo Mundo" at bounding box center [72, 238] width 87 height 18
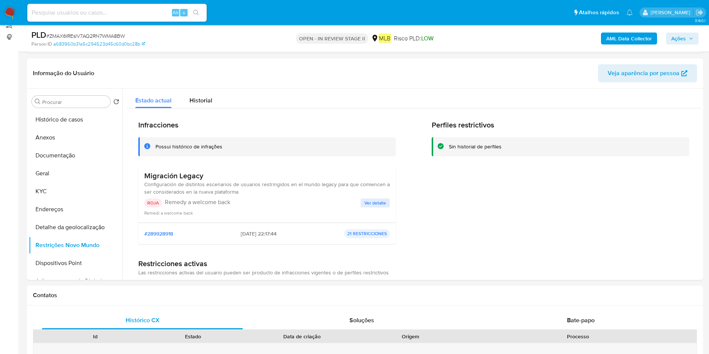
scroll to position [56, 0]
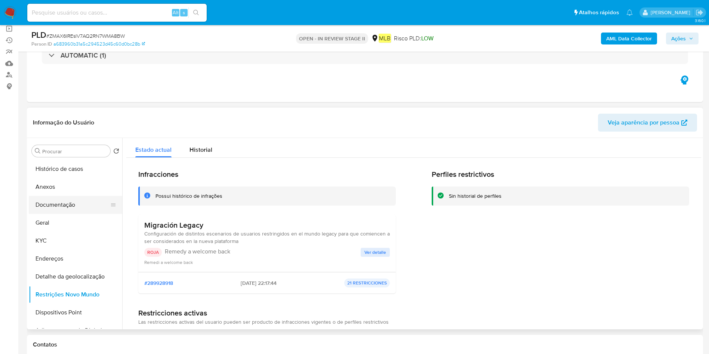
click at [74, 206] on button "Documentação" at bounding box center [72, 205] width 87 height 18
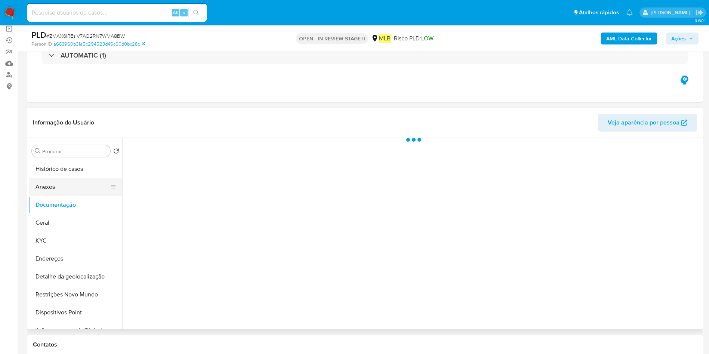
click at [76, 193] on button "Anexos" at bounding box center [72, 187] width 87 height 18
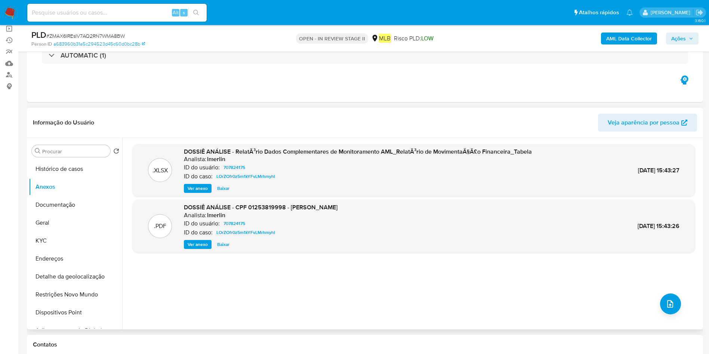
click at [203, 235] on span "Ver anexo" at bounding box center [198, 244] width 20 height 7
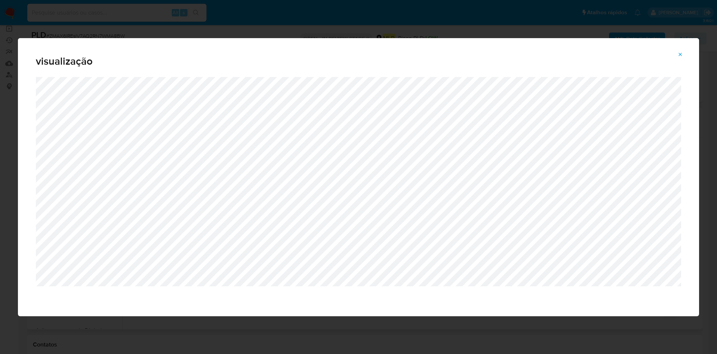
click at [359, 20] on div "visualização" at bounding box center [358, 177] width 717 height 354
click at [472, 54] on icon "Attachment preview" at bounding box center [681, 55] width 6 height 6
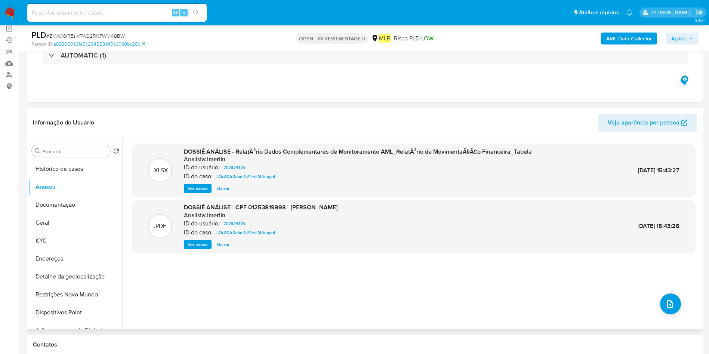
click at [472, 207] on div ".PDF DOSSIÊ ANÁLISE - CPF 01253819998 - NATALIA FERNANDES DA SILVA Analista: lm…" at bounding box center [413, 226] width 555 height 46
click at [398, 208] on div ".PDF DOSSIÊ ANÁLISE - CPF 01253819998 - NATALIA FERNANDES DA SILVA Analista: lm…" at bounding box center [413, 226] width 555 height 46
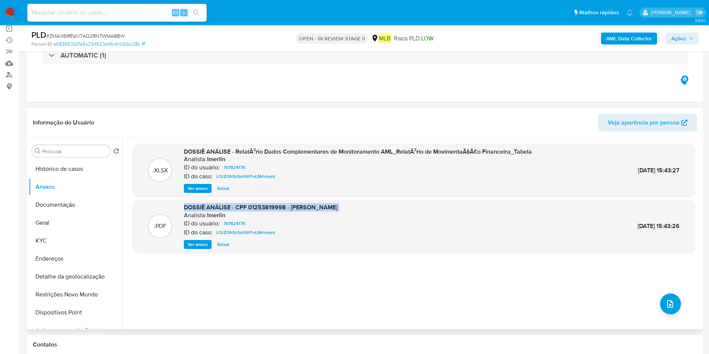
click at [398, 208] on div ".PDF DOSSIÊ ANÁLISE - CPF 01253819998 - NATALIA FERNANDES DA SILVA Analista: lm…" at bounding box center [413, 226] width 555 height 46
click at [66, 196] on button "Documentação" at bounding box center [72, 205] width 87 height 18
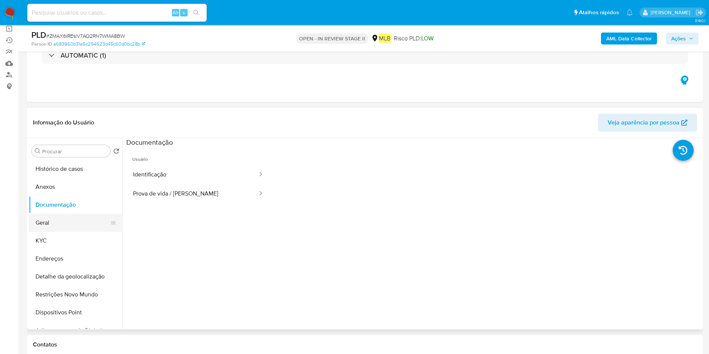
click at [73, 216] on button "Geral" at bounding box center [72, 223] width 87 height 18
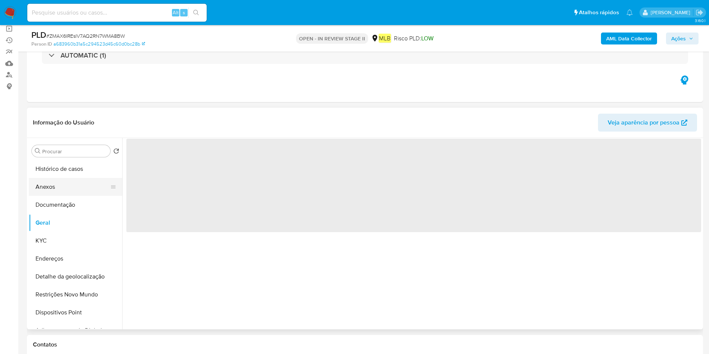
click at [58, 179] on button "Anexos" at bounding box center [72, 187] width 87 height 18
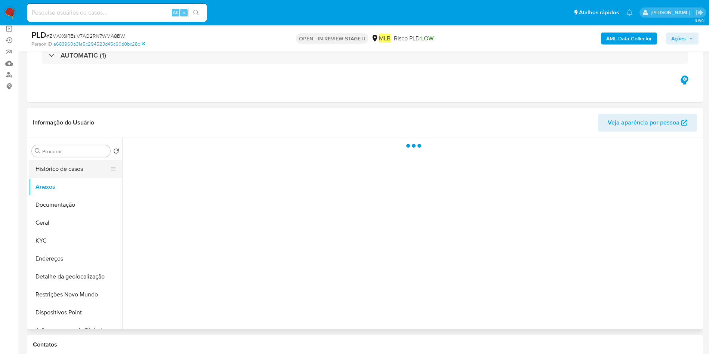
click at [64, 166] on button "Histórico de casos" at bounding box center [72, 169] width 87 height 18
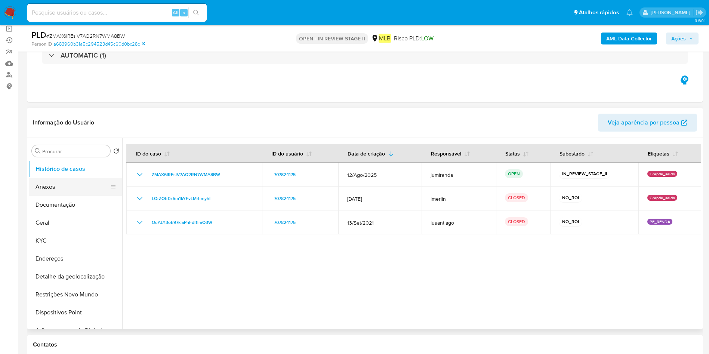
click at [62, 188] on button "Anexos" at bounding box center [72, 187] width 87 height 18
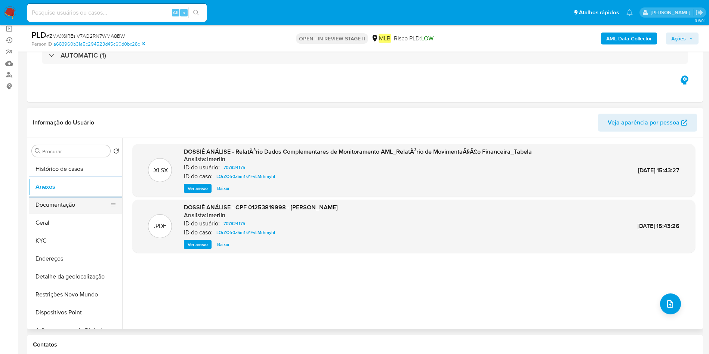
click at [76, 201] on button "Documentação" at bounding box center [72, 205] width 87 height 18
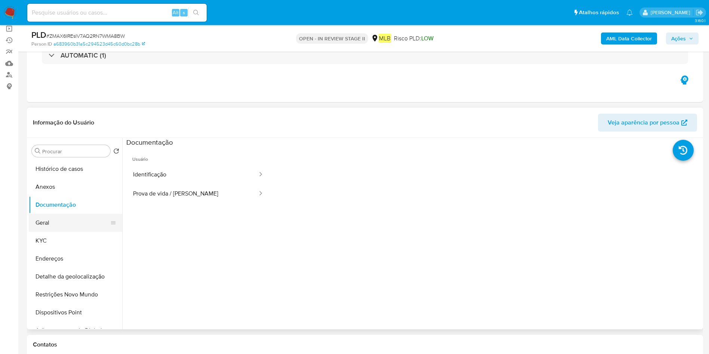
click at [77, 226] on button "Geral" at bounding box center [72, 223] width 87 height 18
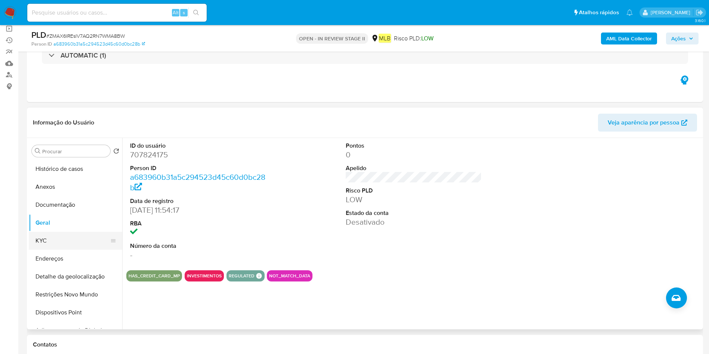
click at [72, 235] on button "KYC" at bounding box center [72, 241] width 87 height 18
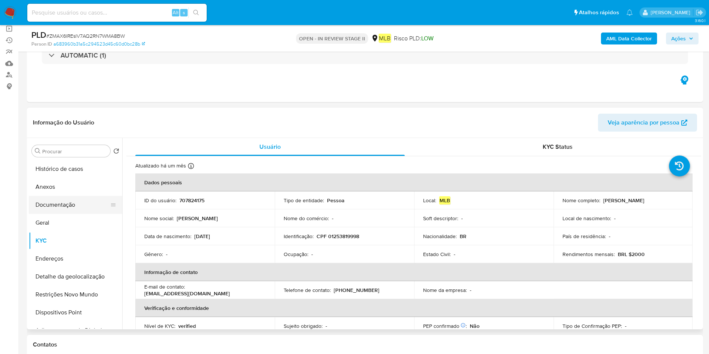
click at [55, 203] on button "Documentação" at bounding box center [72, 205] width 87 height 18
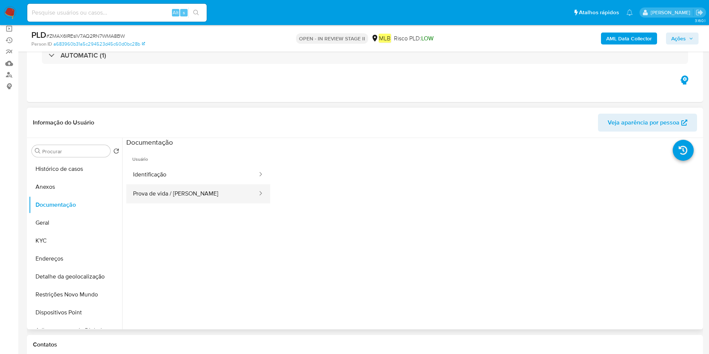
click at [167, 193] on button "Prova de vida / Selfie" at bounding box center [192, 193] width 132 height 19
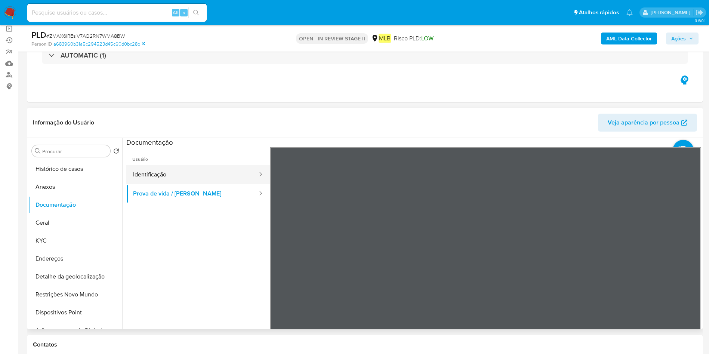
click at [186, 175] on button "Identificação" at bounding box center [192, 174] width 132 height 19
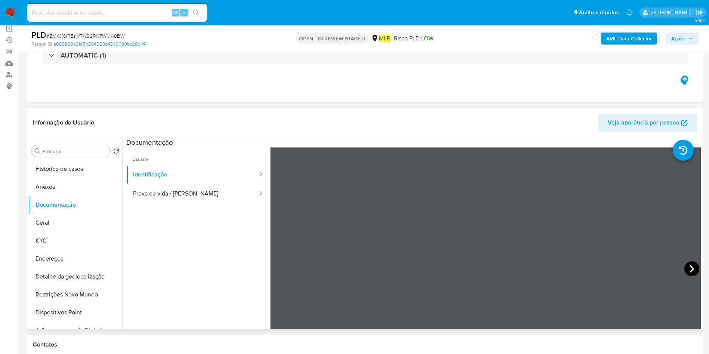
click at [472, 235] on icon at bounding box center [691, 268] width 15 height 15
click at [54, 235] on button "Restrições Novo Mundo" at bounding box center [72, 294] width 87 height 18
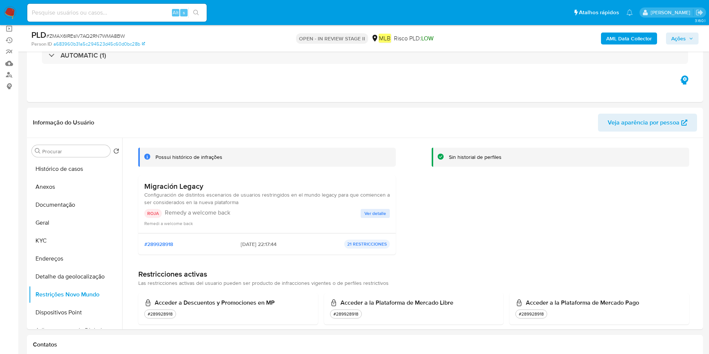
scroll to position [0, 0]
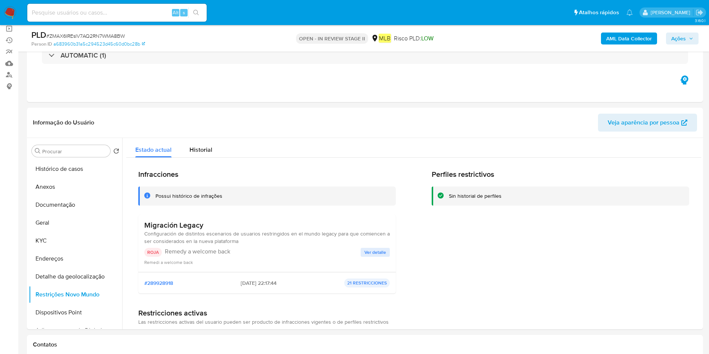
click at [381, 235] on span "Ver detalle" at bounding box center [375, 251] width 22 height 7
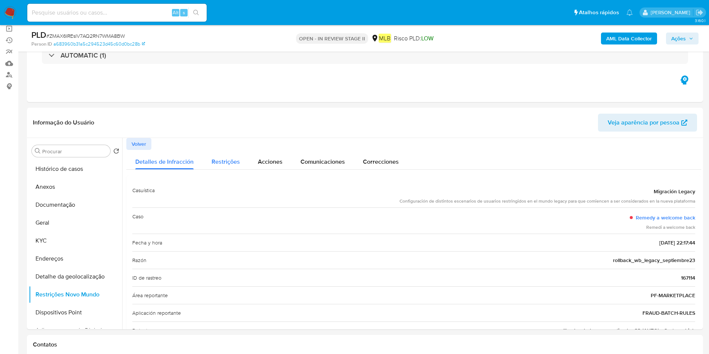
click at [224, 164] on span "Restrições" at bounding box center [225, 161] width 28 height 9
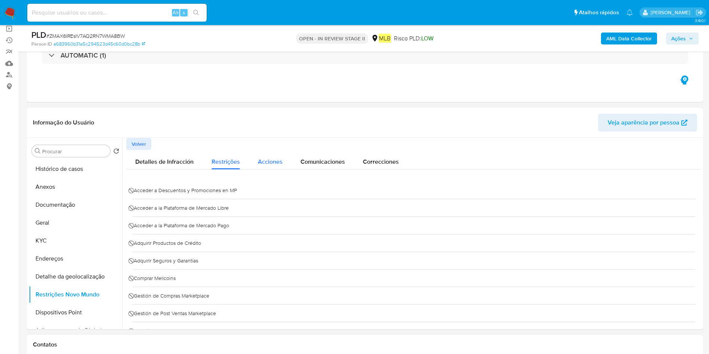
click at [275, 161] on span "Acciones" at bounding box center [270, 161] width 25 height 9
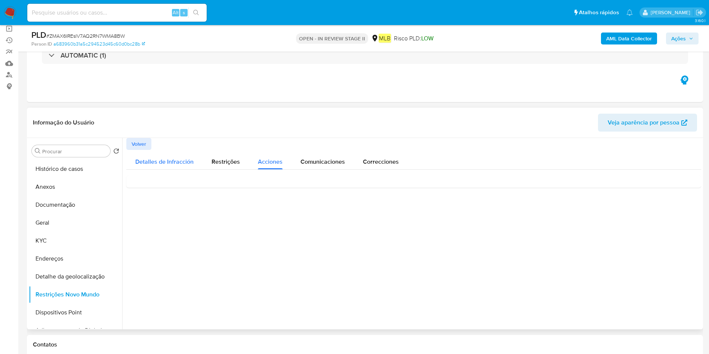
click at [176, 156] on div "Detalles de Infracción" at bounding box center [164, 160] width 58 height 20
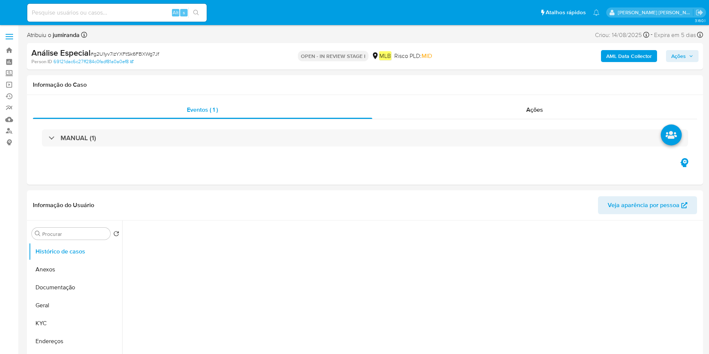
select select "10"
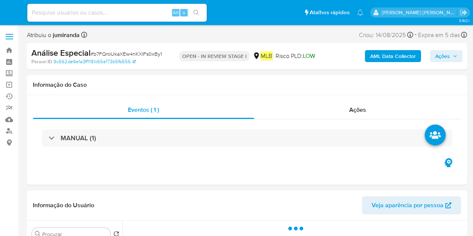
select select "10"
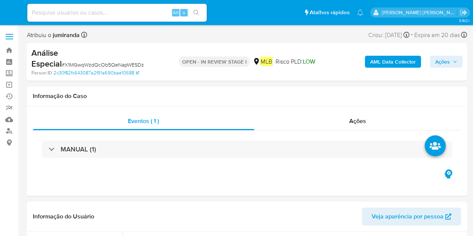
select select "10"
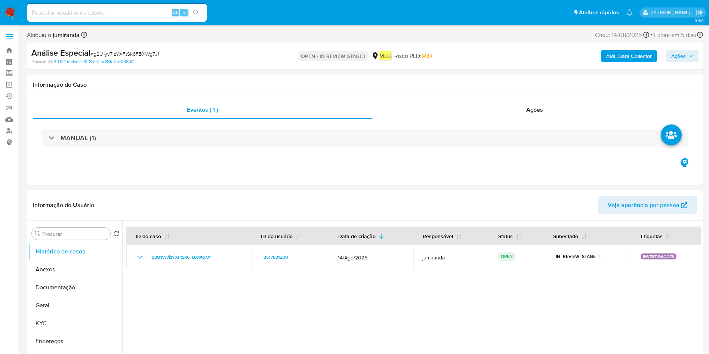
select select "10"
click at [294, 149] on div "MANUAL (1)" at bounding box center [365, 137] width 664 height 37
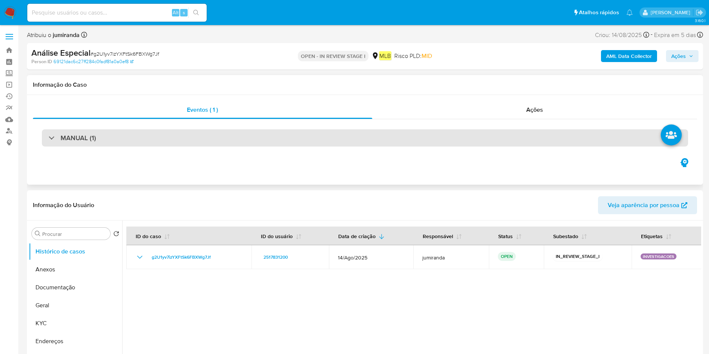
drag, startPoint x: 300, startPoint y: 143, endPoint x: 304, endPoint y: 141, distance: 4.4
click at [300, 142] on div "MANUAL (1)" at bounding box center [365, 137] width 646 height 17
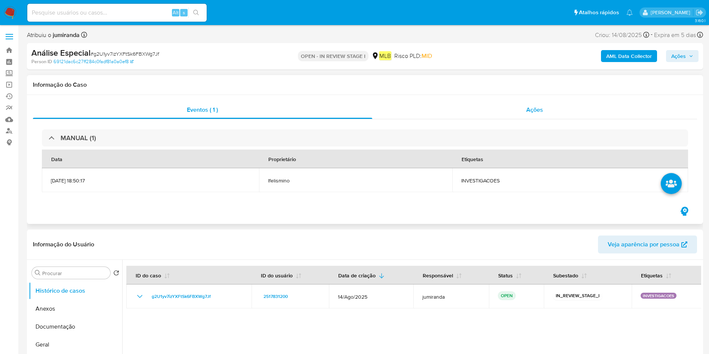
click at [519, 106] on div "Ações" at bounding box center [534, 110] width 325 height 18
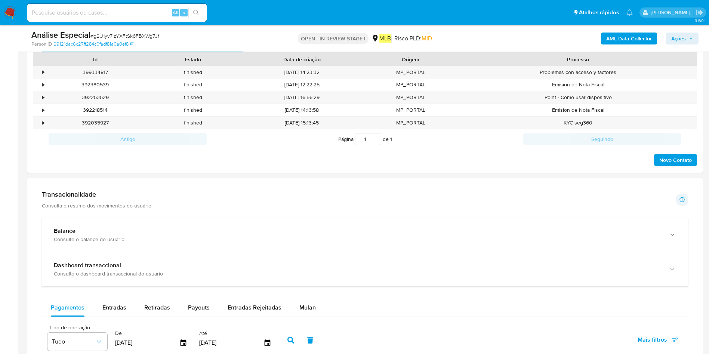
scroll to position [504, 0]
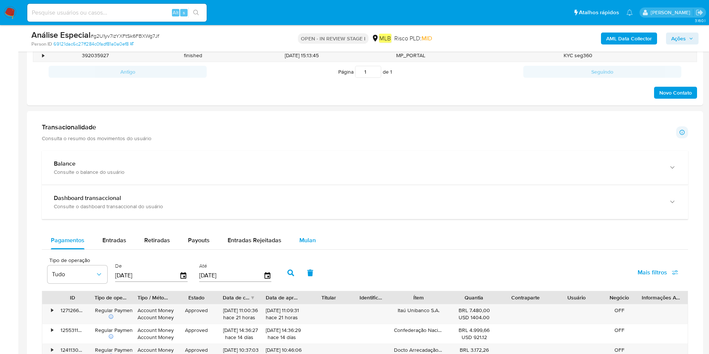
click at [304, 238] on span "Mulan" at bounding box center [307, 240] width 16 height 9
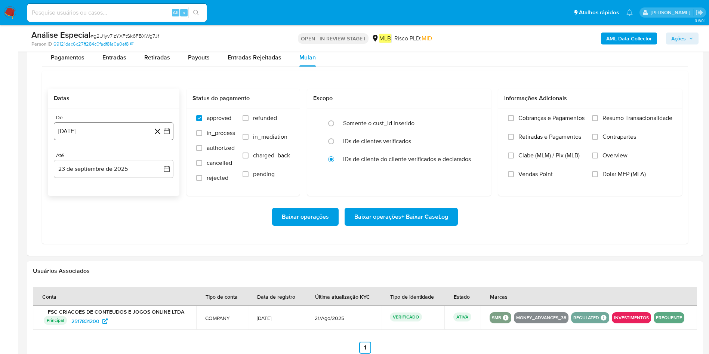
scroll to position [673, 0]
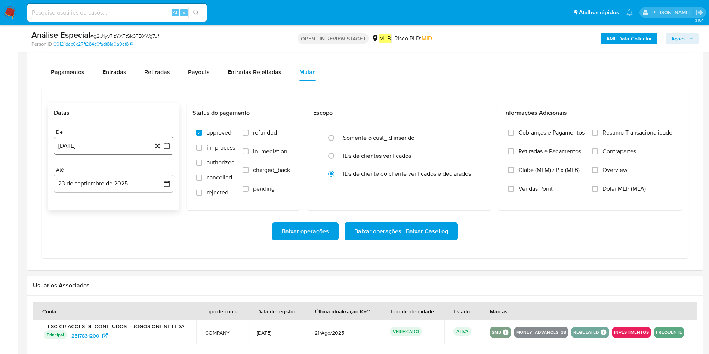
click at [107, 142] on button "23 [PERSON_NAME] de 2024" at bounding box center [114, 146] width 120 height 18
click at [112, 173] on span "agosto 2024" at bounding box center [110, 172] width 34 height 7
click at [157, 171] on icon "Año siguiente" at bounding box center [158, 172] width 9 height 9
click at [84, 240] on button "[DATE]" at bounding box center [80, 242] width 21 height 12
drag, startPoint x: 82, startPoint y: 200, endPoint x: 95, endPoint y: 196, distance: 13.8
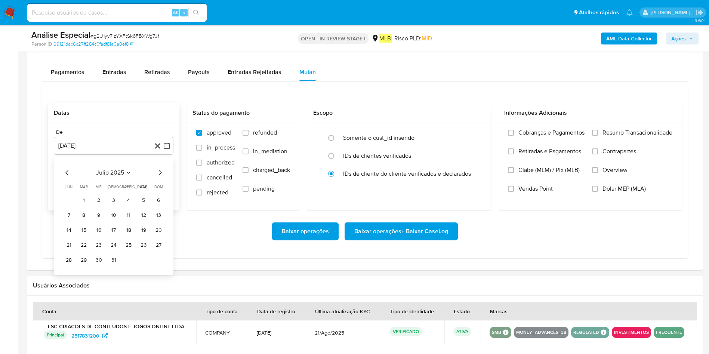
click at [81, 200] on button "1" at bounding box center [84, 200] width 12 height 12
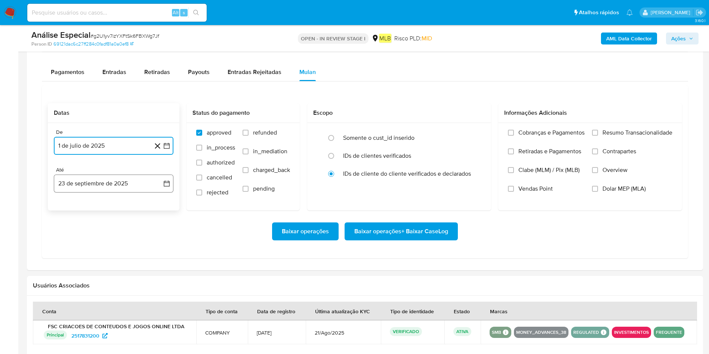
click at [98, 186] on button "23 de septiembre de 2025" at bounding box center [114, 183] width 120 height 18
click at [72, 283] on button "22" at bounding box center [69, 283] width 12 height 12
click at [630, 127] on div "Cobranças e Pagamentos Retiradas e Pagamentos Clabe (MLM) / Pix (MLB) Vendas Po…" at bounding box center [590, 166] width 184 height 87
click at [606, 135] on span "Resumo Transacionalidade" at bounding box center [637, 132] width 70 height 7
click at [598, 135] on input "Resumo Transacionalidade" at bounding box center [595, 133] width 6 height 6
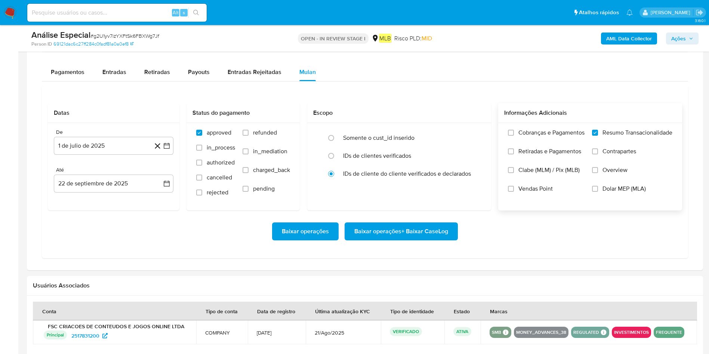
click at [420, 230] on span "Baixar operações + Baixar CaseLog" at bounding box center [401, 231] width 94 height 16
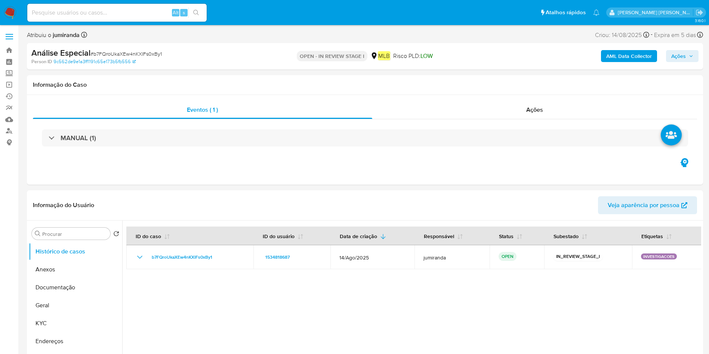
select select "10"
click at [463, 109] on div "Ações" at bounding box center [534, 110] width 325 height 18
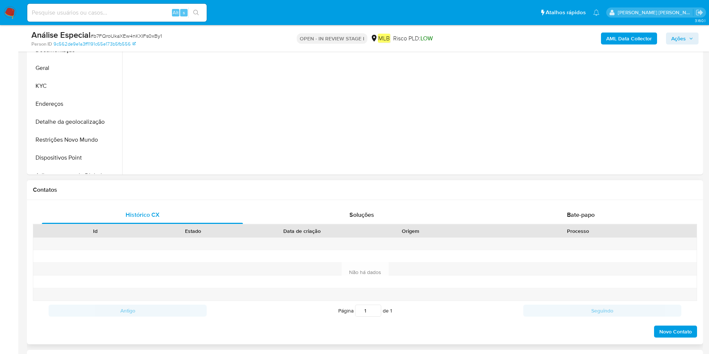
scroll to position [336, 0]
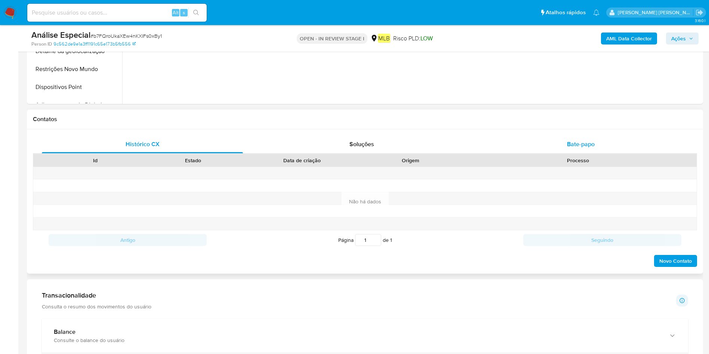
click at [566, 136] on div "Bate-papo" at bounding box center [580, 144] width 201 height 18
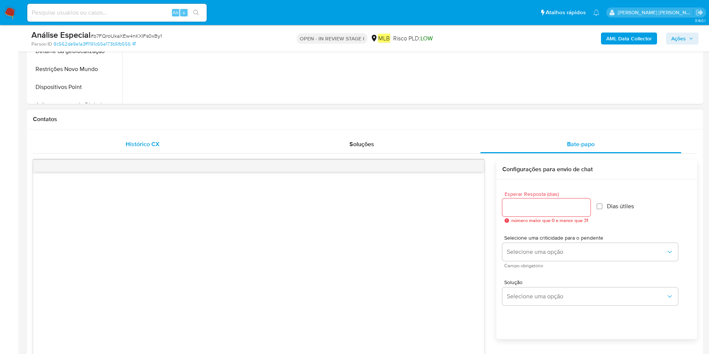
click at [158, 147] on div "Histórico CX" at bounding box center [142, 144] width 201 height 18
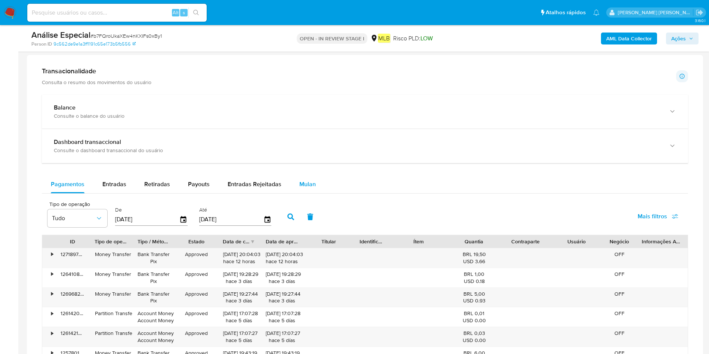
click at [305, 185] on span "Mulan" at bounding box center [307, 184] width 16 height 9
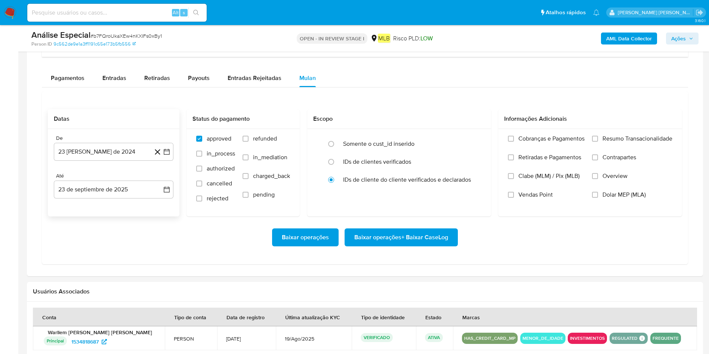
scroll to position [673, 0]
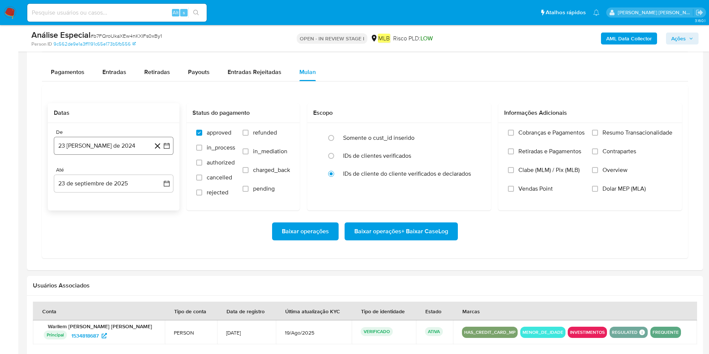
click at [99, 139] on button "23 [PERSON_NAME] de 2024" at bounding box center [114, 146] width 120 height 18
click at [111, 173] on span "agosto 2024" at bounding box center [110, 172] width 34 height 7
click at [155, 173] on icon "Año siguiente" at bounding box center [158, 172] width 9 height 9
click at [80, 244] on button "[DATE]" at bounding box center [80, 242] width 21 height 12
click at [78, 197] on button "1" at bounding box center [84, 200] width 12 height 12
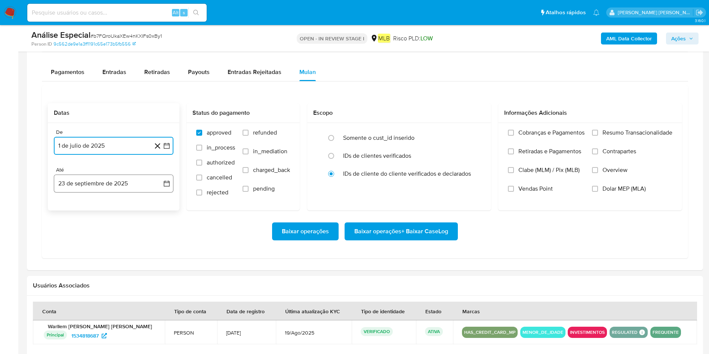
click at [90, 183] on button "23 de septiembre de 2025" at bounding box center [114, 183] width 120 height 18
click at [70, 239] on button "1" at bounding box center [69, 238] width 12 height 12
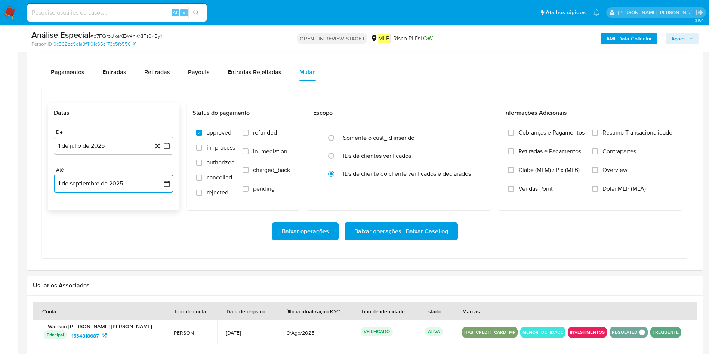
click at [99, 189] on button "1 de septiembre de 2025" at bounding box center [114, 183] width 120 height 18
click at [72, 285] on button "22" at bounding box center [69, 283] width 12 height 12
drag, startPoint x: 622, startPoint y: 135, endPoint x: 610, endPoint y: 151, distance: 19.7
click at [621, 135] on span "Resumo Transacionalidade" at bounding box center [637, 132] width 70 height 7
click at [625, 129] on span "Resumo Transacionalidade" at bounding box center [637, 132] width 70 height 7
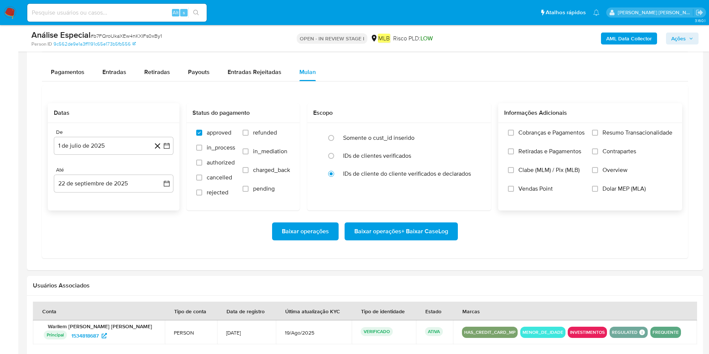
click at [624, 134] on span "Resumo Transacionalidade" at bounding box center [637, 132] width 70 height 7
click at [598, 134] on input "Resumo Transacionalidade" at bounding box center [595, 133] width 6 height 6
click at [418, 230] on span "Baixar operações + Baixar CaseLog" at bounding box center [401, 231] width 94 height 16
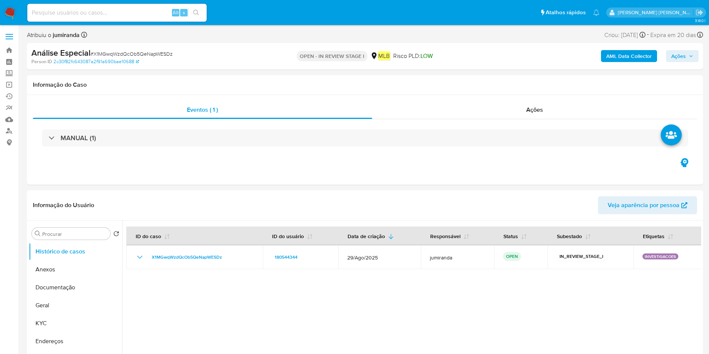
select select "10"
click at [475, 105] on div "Ações" at bounding box center [534, 110] width 325 height 18
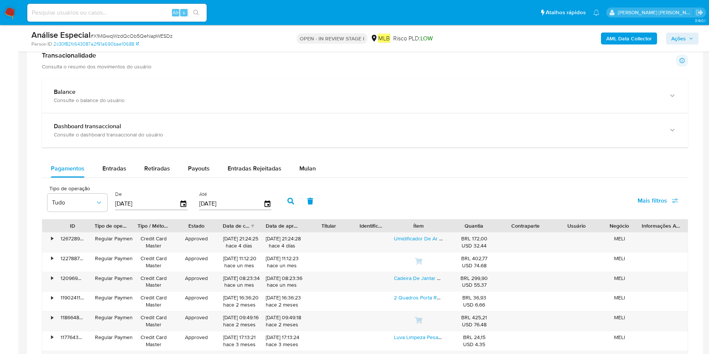
scroll to position [616, 0]
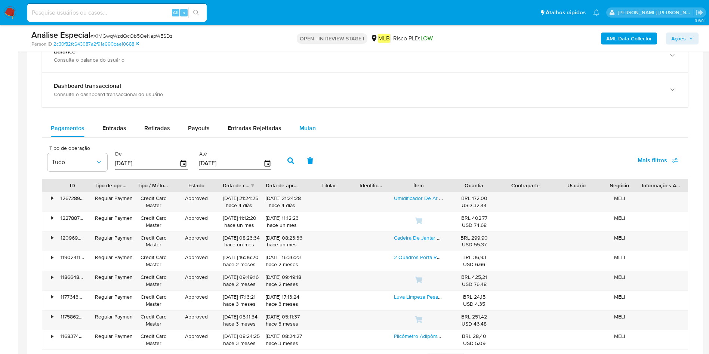
click at [308, 132] on span "Mulan" at bounding box center [307, 128] width 16 height 9
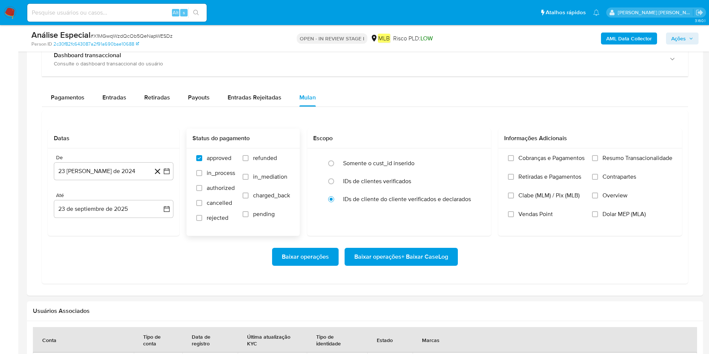
scroll to position [673, 0]
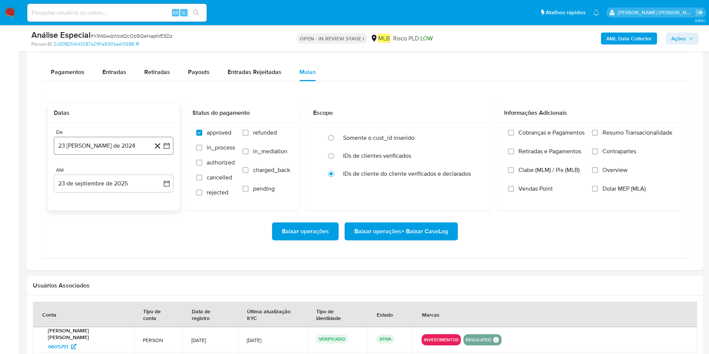
click at [116, 140] on button "23 de agosto de 2024" at bounding box center [114, 146] width 120 height 18
click at [109, 174] on span "agosto 2024" at bounding box center [110, 172] width 34 height 7
click at [155, 171] on icon "Año siguiente" at bounding box center [158, 172] width 9 height 9
click at [77, 245] on button "jul" at bounding box center [80, 242] width 21 height 12
click at [80, 200] on button "1" at bounding box center [84, 200] width 12 height 12
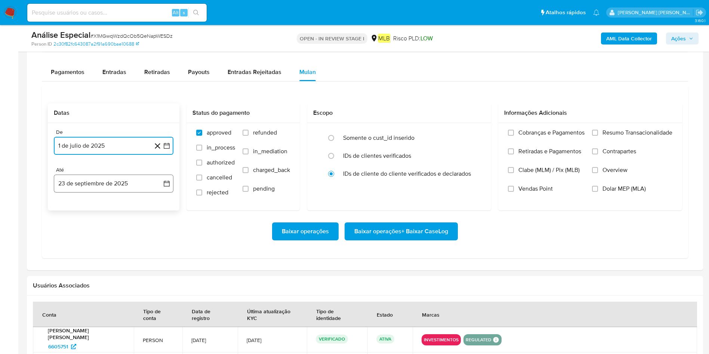
click at [96, 188] on button "23 de septiembre de 2025" at bounding box center [114, 183] width 120 height 18
drag, startPoint x: 68, startPoint y: 282, endPoint x: 88, endPoint y: 279, distance: 19.9
click at [68, 283] on button "22" at bounding box center [69, 283] width 12 height 12
click at [645, 132] on span "Resumo Transacionalidade" at bounding box center [637, 132] width 70 height 7
click at [616, 133] on span "Resumo Transacionalidade" at bounding box center [637, 132] width 70 height 7
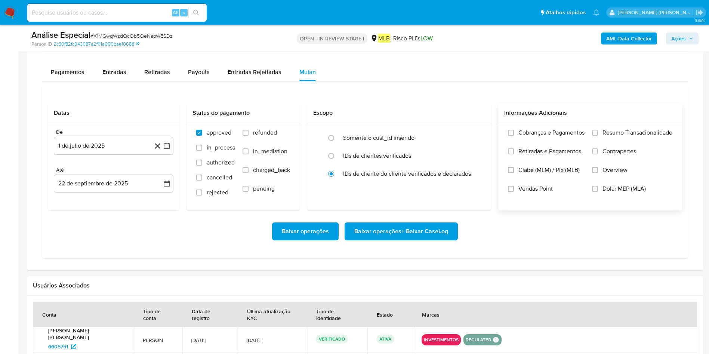
click at [598, 133] on input "Resumo Transacionalidade" at bounding box center [595, 133] width 6 height 6
click at [368, 230] on span "Baixar operações + Baixar CaseLog" at bounding box center [401, 231] width 94 height 16
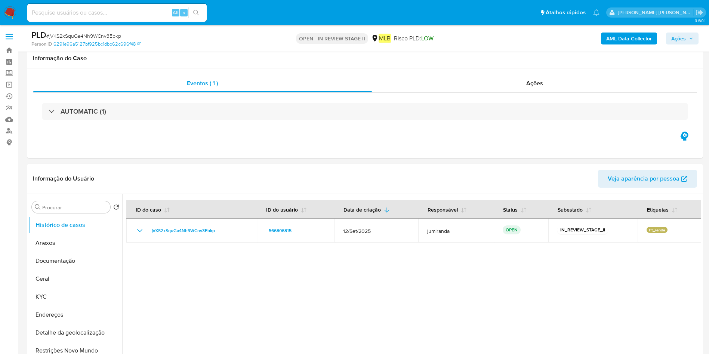
select select "10"
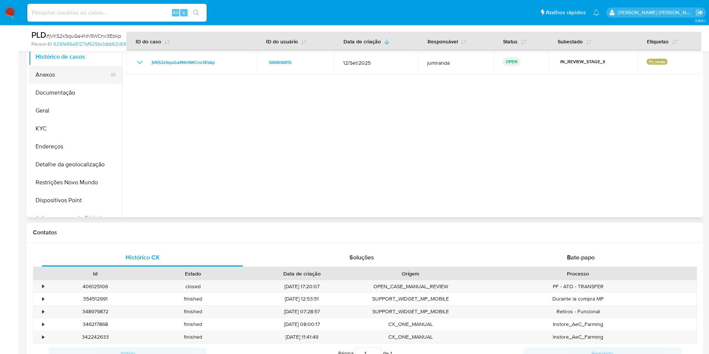
click at [58, 78] on button "Anexos" at bounding box center [72, 75] width 87 height 18
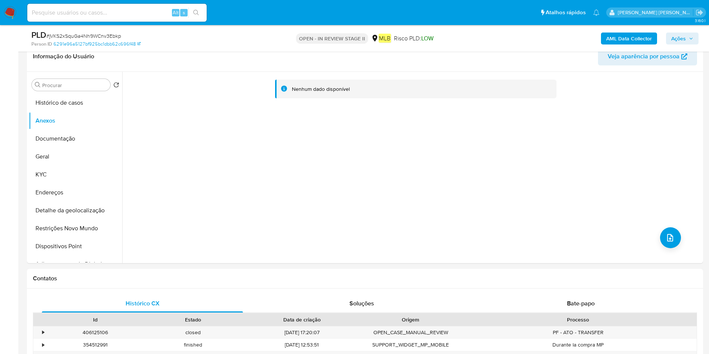
scroll to position [112, 0]
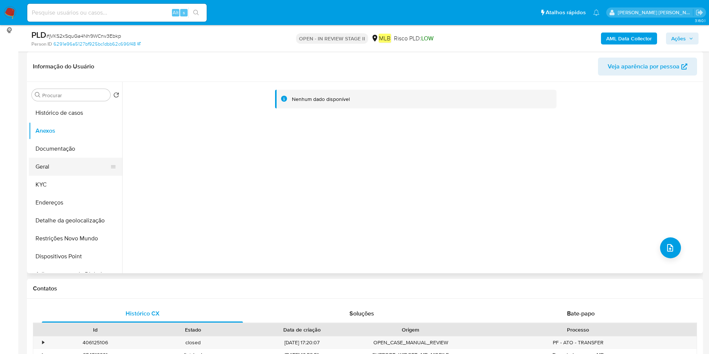
click at [57, 169] on button "Geral" at bounding box center [72, 167] width 87 height 18
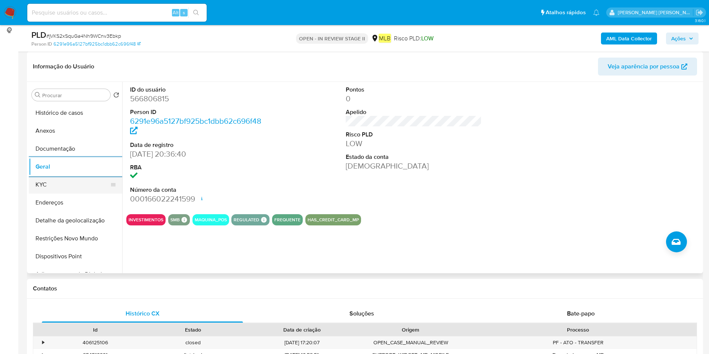
click at [53, 188] on button "KYC" at bounding box center [72, 185] width 87 height 18
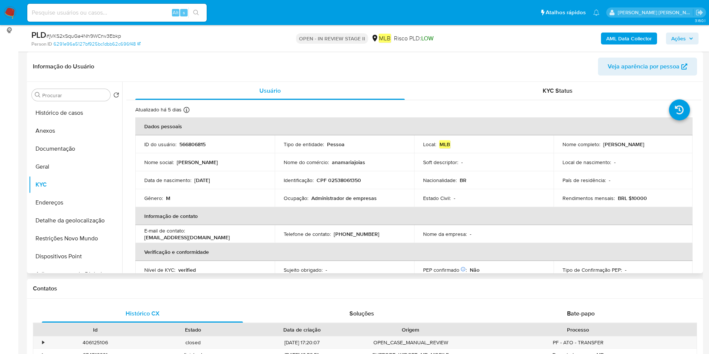
click at [335, 201] on p "Administrador de empresas" at bounding box center [343, 198] width 65 height 7
click at [341, 196] on p "Administrador de empresas" at bounding box center [343, 198] width 65 height 7
copy div "Ocupação : Administrador de empresas"
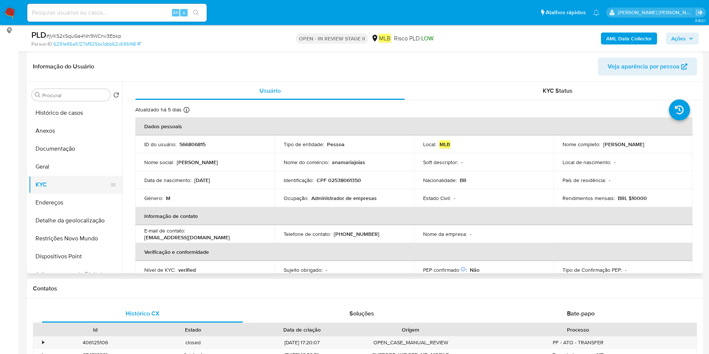
click at [51, 237] on button "Restrições Novo Mundo" at bounding box center [75, 238] width 93 height 18
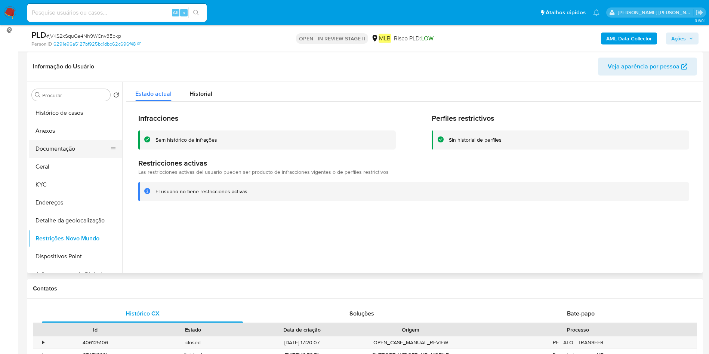
click at [36, 149] on button "Documentação" at bounding box center [72, 149] width 87 height 18
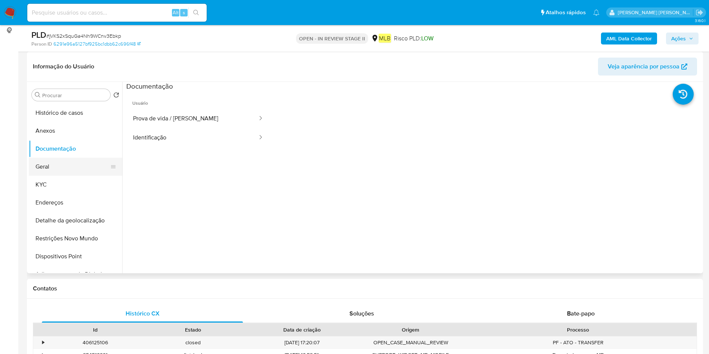
click at [62, 173] on button "Geral" at bounding box center [72, 167] width 87 height 18
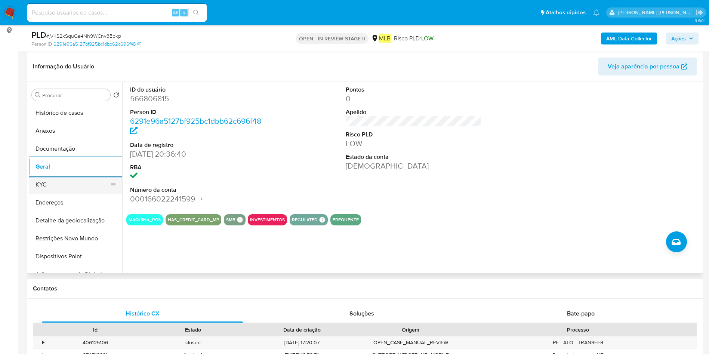
drag, startPoint x: 68, startPoint y: 181, endPoint x: 109, endPoint y: 180, distance: 40.7
click at [68, 181] on button "KYC" at bounding box center [72, 185] width 87 height 18
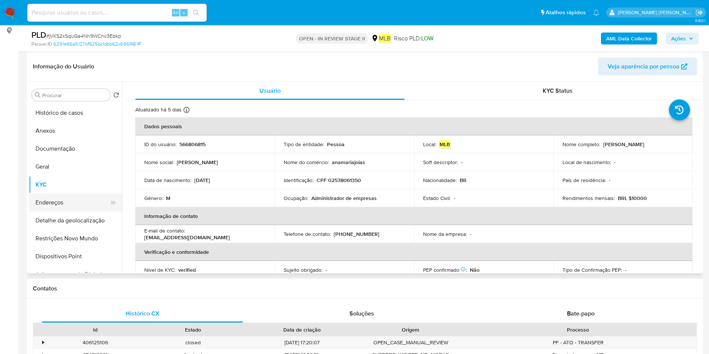
click at [63, 205] on button "Endereços" at bounding box center [72, 203] width 87 height 18
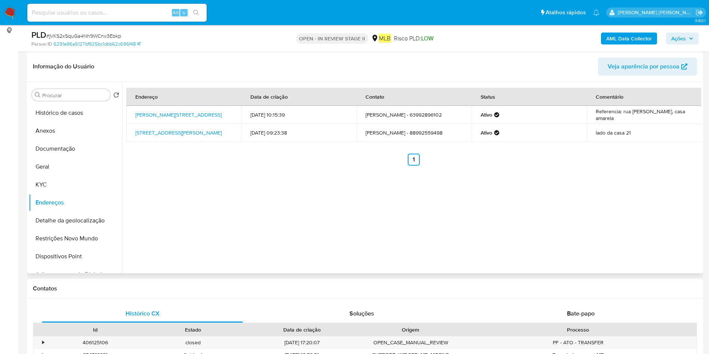
drag, startPoint x: 73, startPoint y: 223, endPoint x: 213, endPoint y: 223, distance: 139.4
click at [73, 223] on button "Detalhe da geolocalização" at bounding box center [75, 220] width 93 height 18
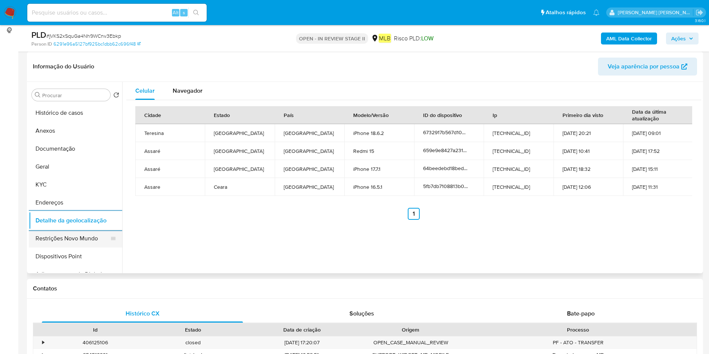
click at [79, 235] on button "Restrições Novo Mundo" at bounding box center [72, 238] width 87 height 18
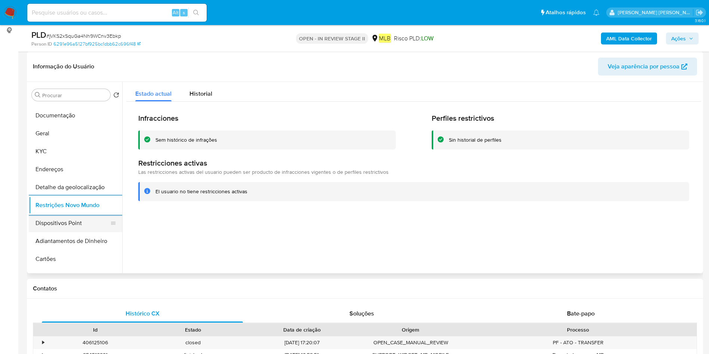
scroll to position [56, 0]
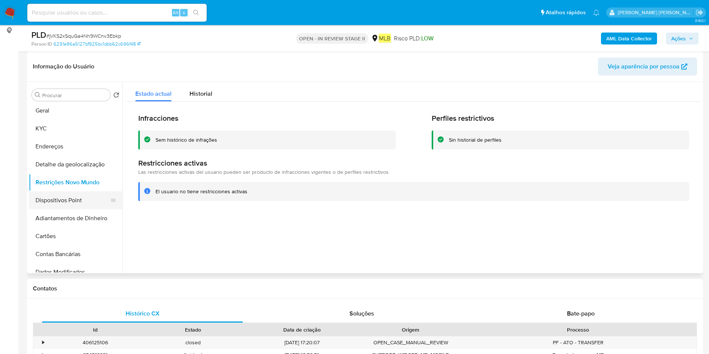
click at [62, 201] on button "Dispositivos Point" at bounding box center [72, 200] width 87 height 18
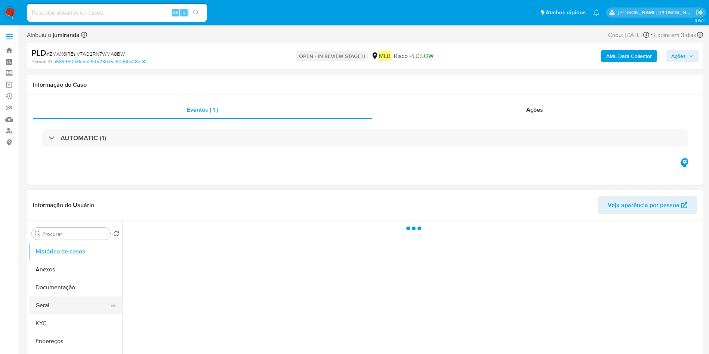
select select "10"
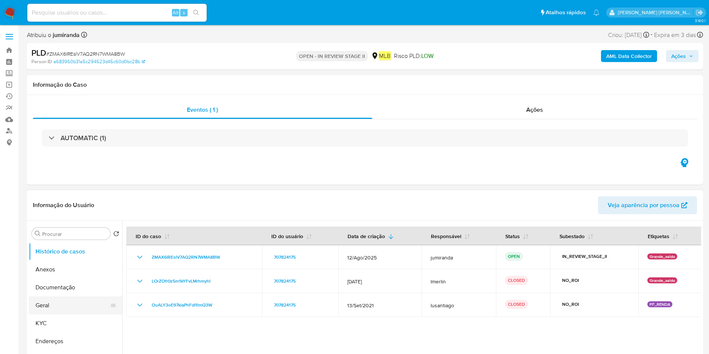
click at [49, 302] on button "Geral" at bounding box center [72, 305] width 87 height 18
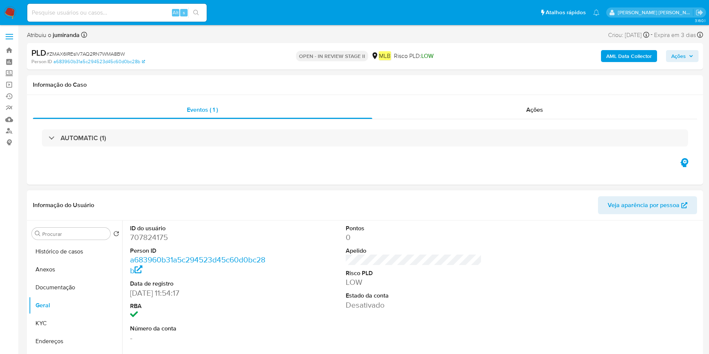
click at [151, 238] on dd "707824175" at bounding box center [198, 237] width 136 height 10
click at [149, 239] on dd "707824175" at bounding box center [198, 237] width 136 height 10
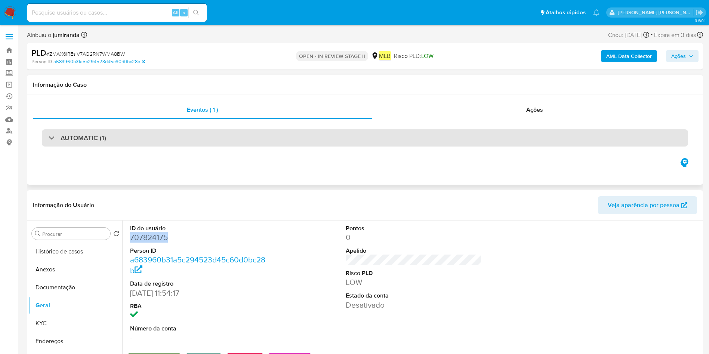
copy dd "707824175"
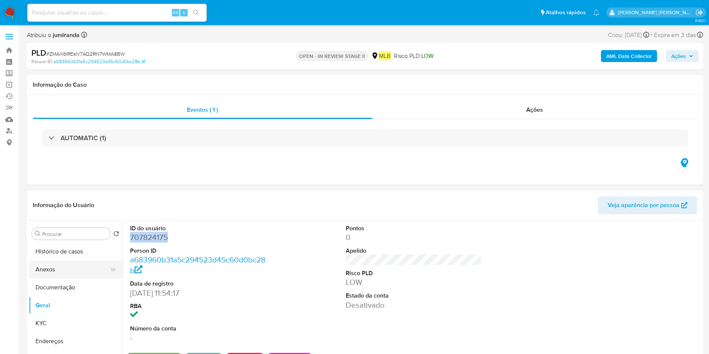
drag, startPoint x: 72, startPoint y: 281, endPoint x: 71, endPoint y: 276, distance: 5.7
click at [71, 280] on button "Documentação" at bounding box center [75, 287] width 93 height 18
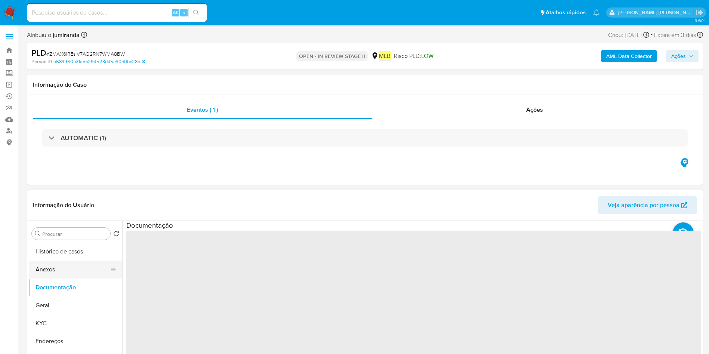
click at [69, 273] on button "Anexos" at bounding box center [72, 269] width 87 height 18
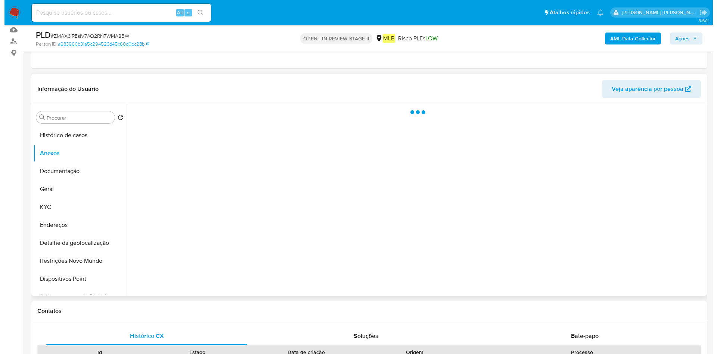
scroll to position [112, 0]
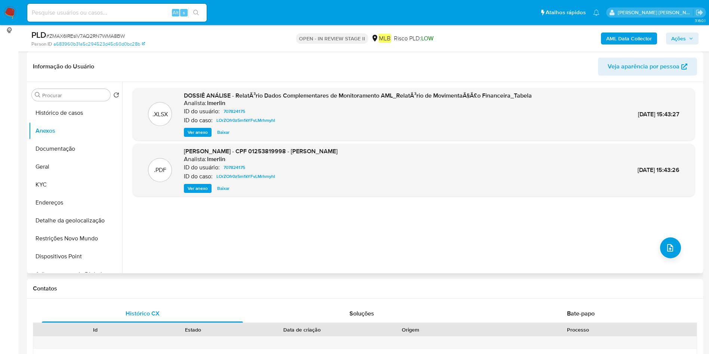
click at [191, 129] on span "Ver anexo" at bounding box center [198, 132] width 20 height 7
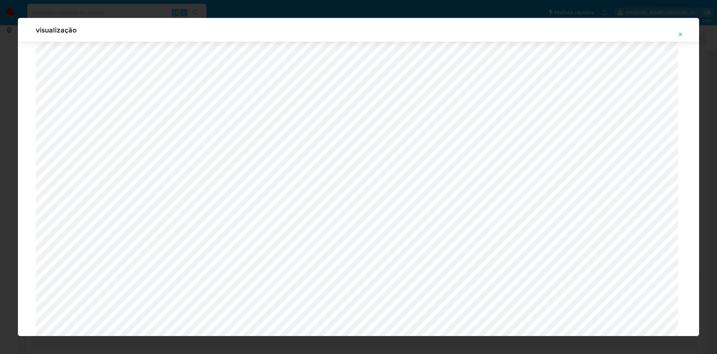
scroll to position [882, 0]
click at [684, 31] on button "Attachment preview" at bounding box center [681, 34] width 16 height 12
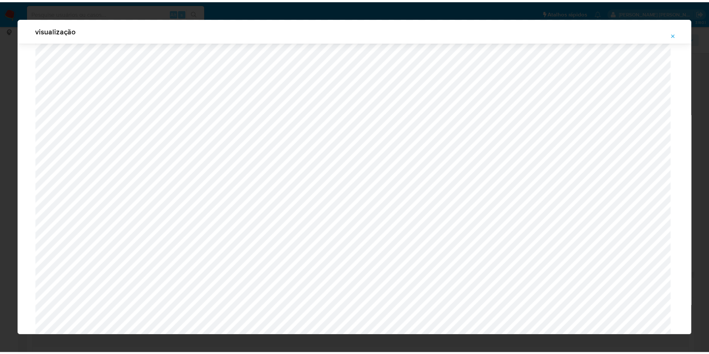
scroll to position [0, 0]
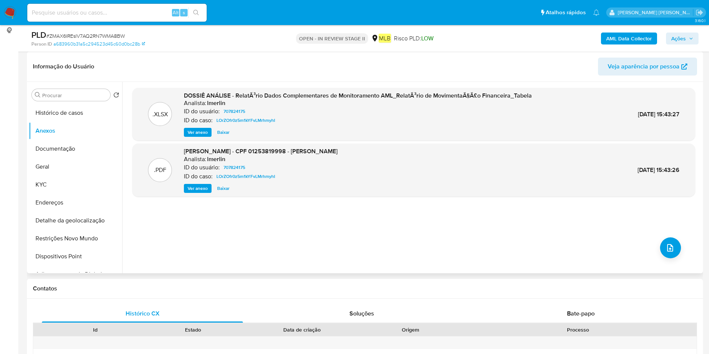
click at [185, 186] on button "Ver anexo" at bounding box center [198, 188] width 28 height 9
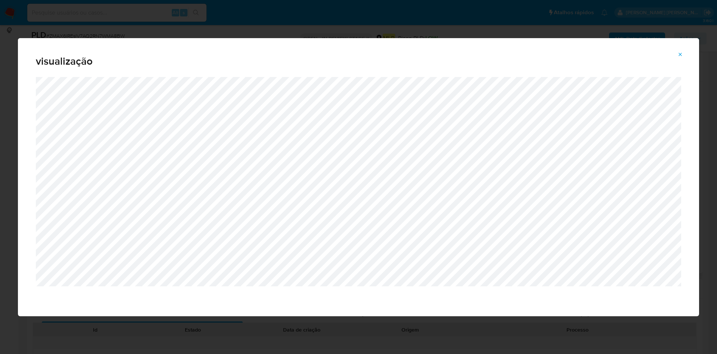
click at [687, 57] on button "Attachment preview" at bounding box center [681, 55] width 16 height 12
